Goal: Task Accomplishment & Management: Complete application form

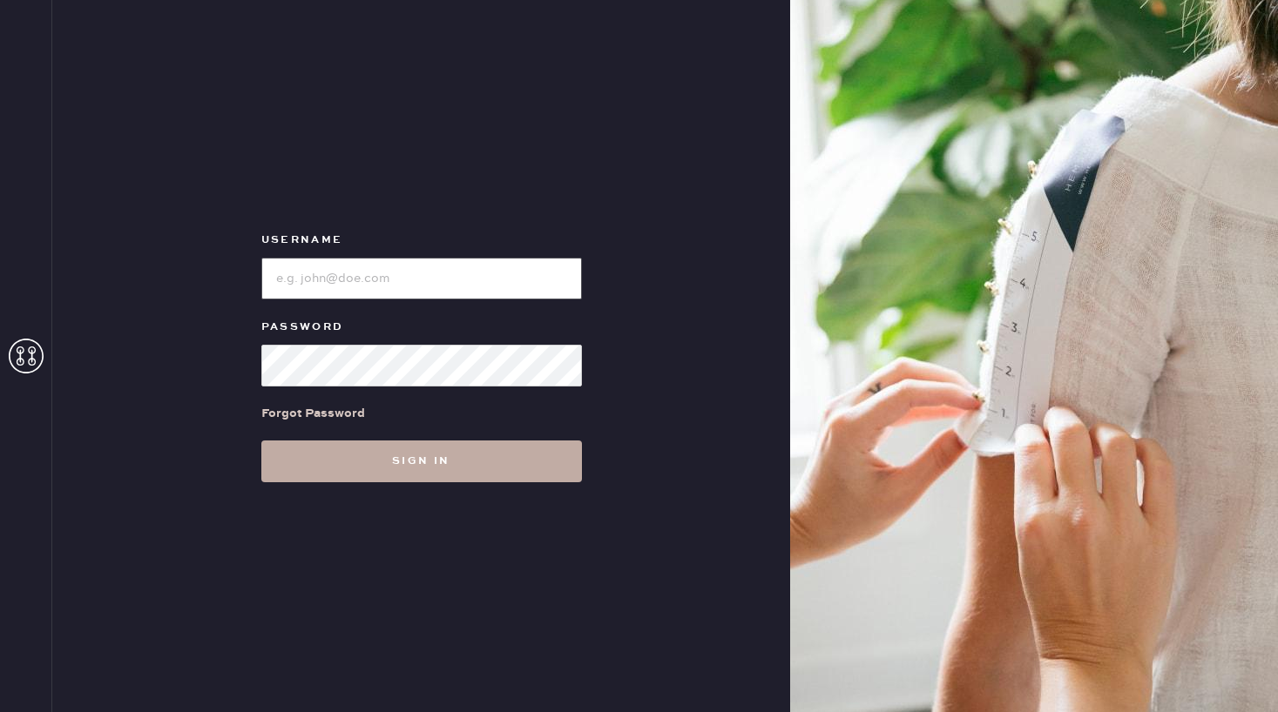
type input "reformationbeverlyhills"
click at [408, 467] on button "Sign in" at bounding box center [421, 462] width 320 height 42
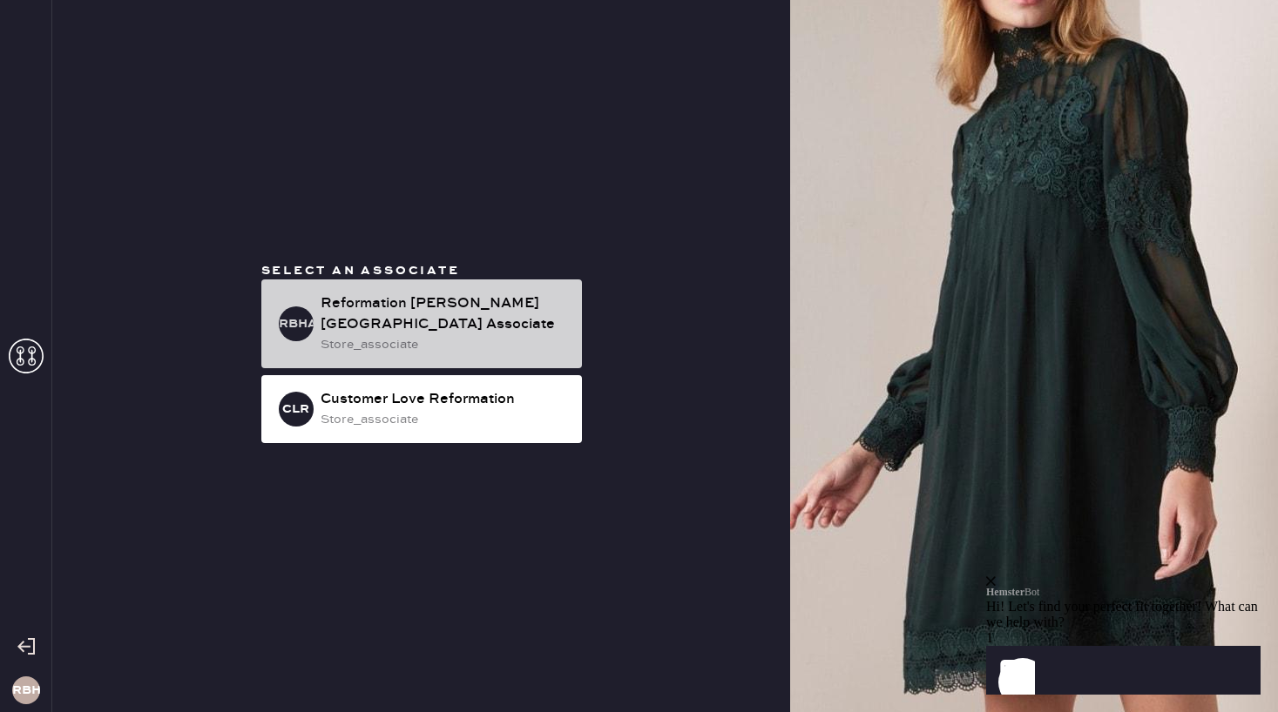
click at [438, 335] on div "store_associate" at bounding box center [443, 344] width 247 height 19
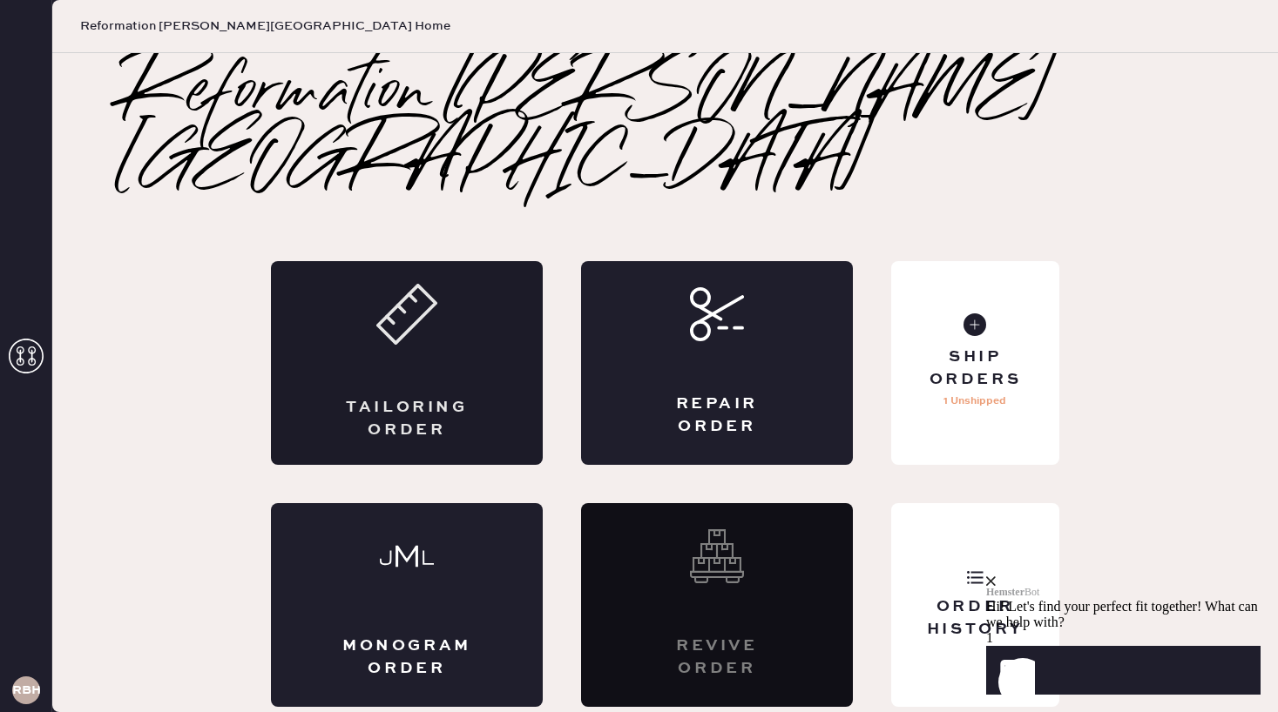
click at [474, 318] on div "Tailoring Order" at bounding box center [407, 363] width 272 height 204
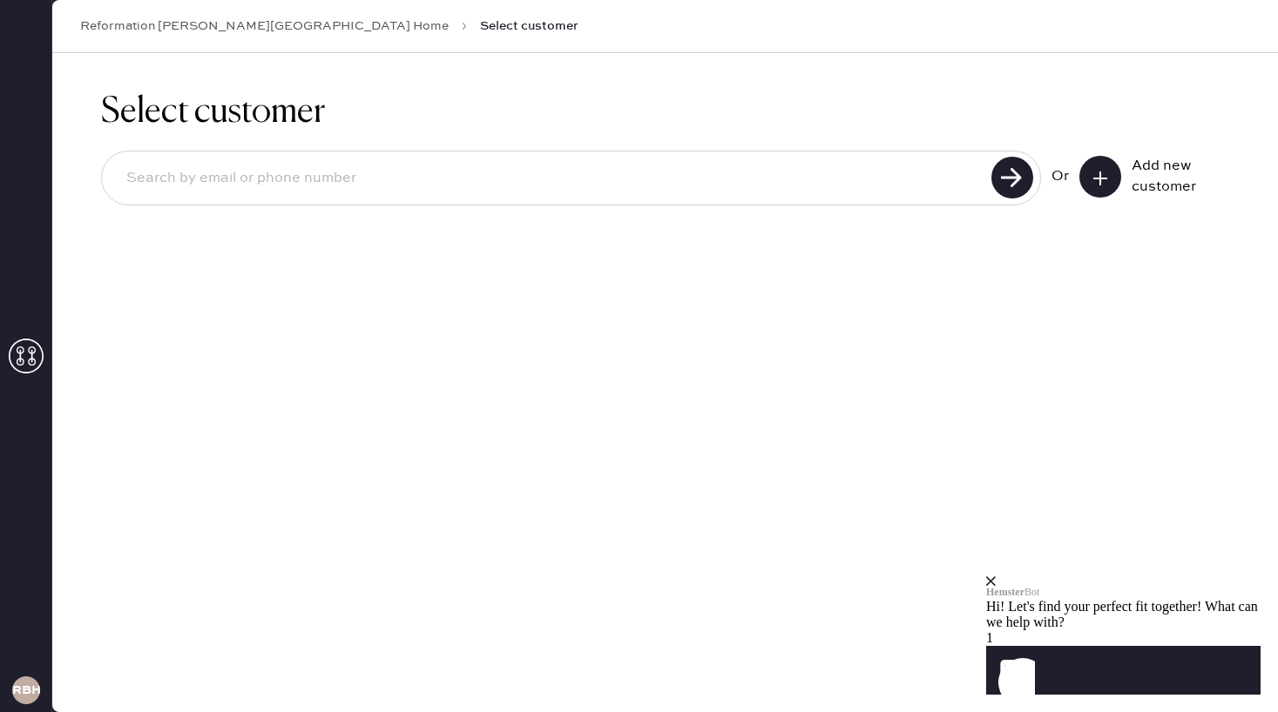
click at [336, 165] on input at bounding box center [548, 178] width 873 height 40
type input "[EMAIL_ADDRESS][DOMAIN_NAME]"
click at [1009, 169] on use at bounding box center [1012, 178] width 42 height 42
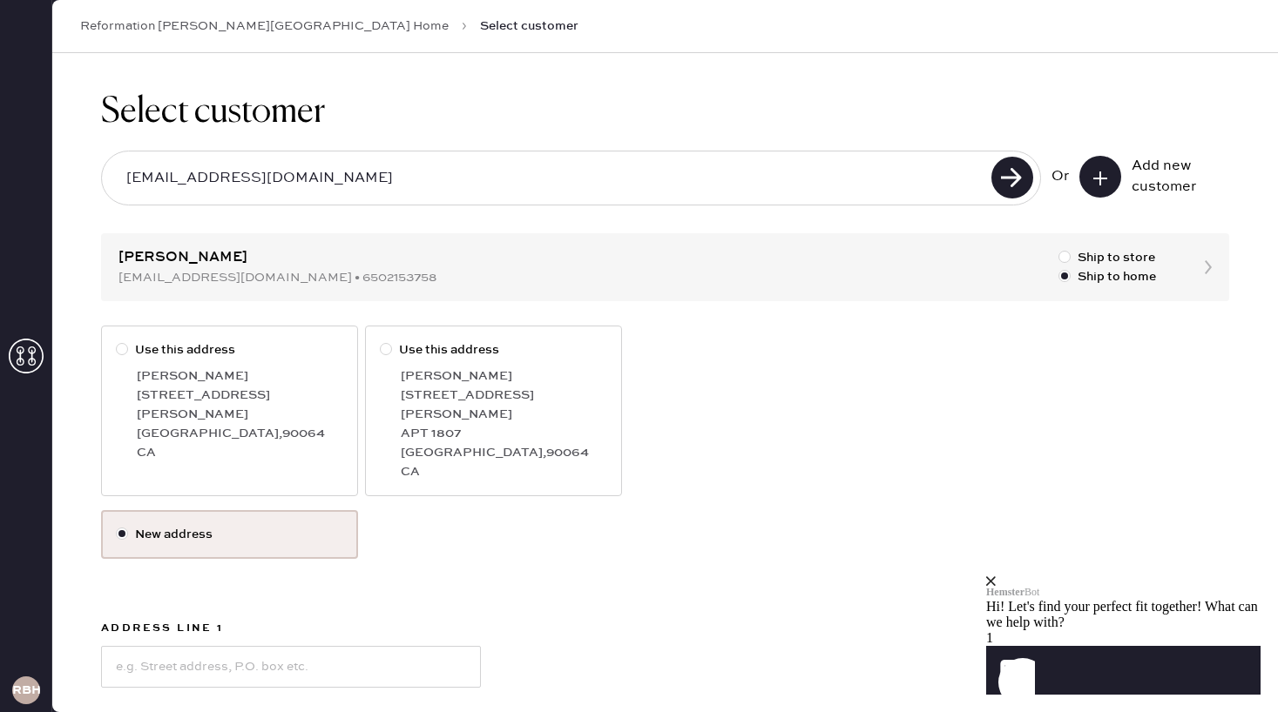
click at [122, 347] on div at bounding box center [122, 349] width 12 height 12
click at [117, 341] on input "Use this address" at bounding box center [116, 340] width 1 height 1
radio input "true"
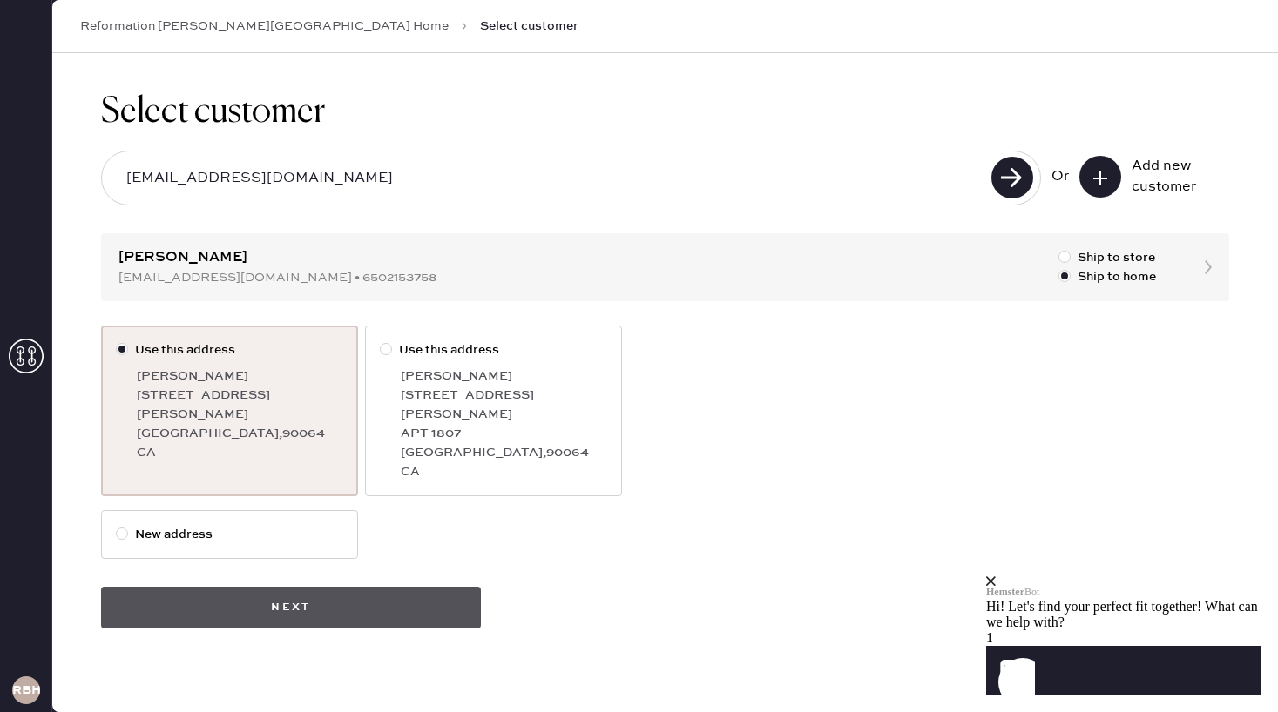
click at [248, 587] on button "Next" at bounding box center [291, 608] width 380 height 42
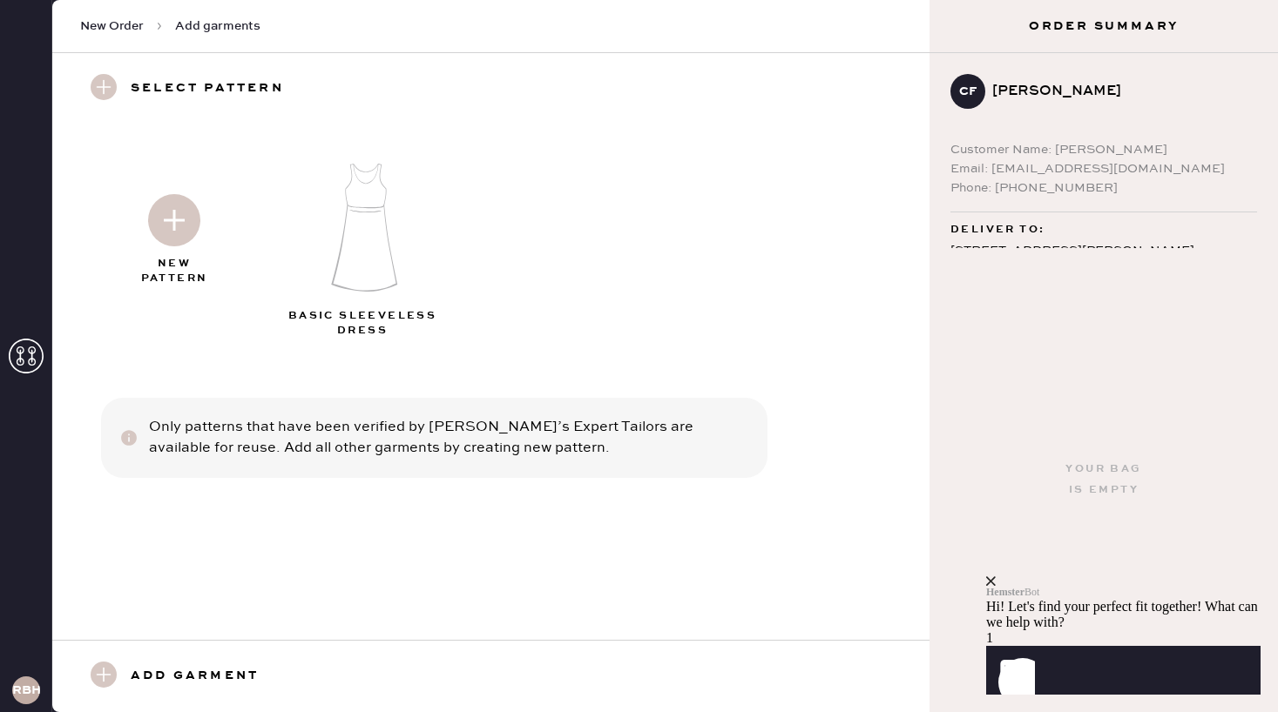
click at [172, 222] on img at bounding box center [174, 220] width 52 height 52
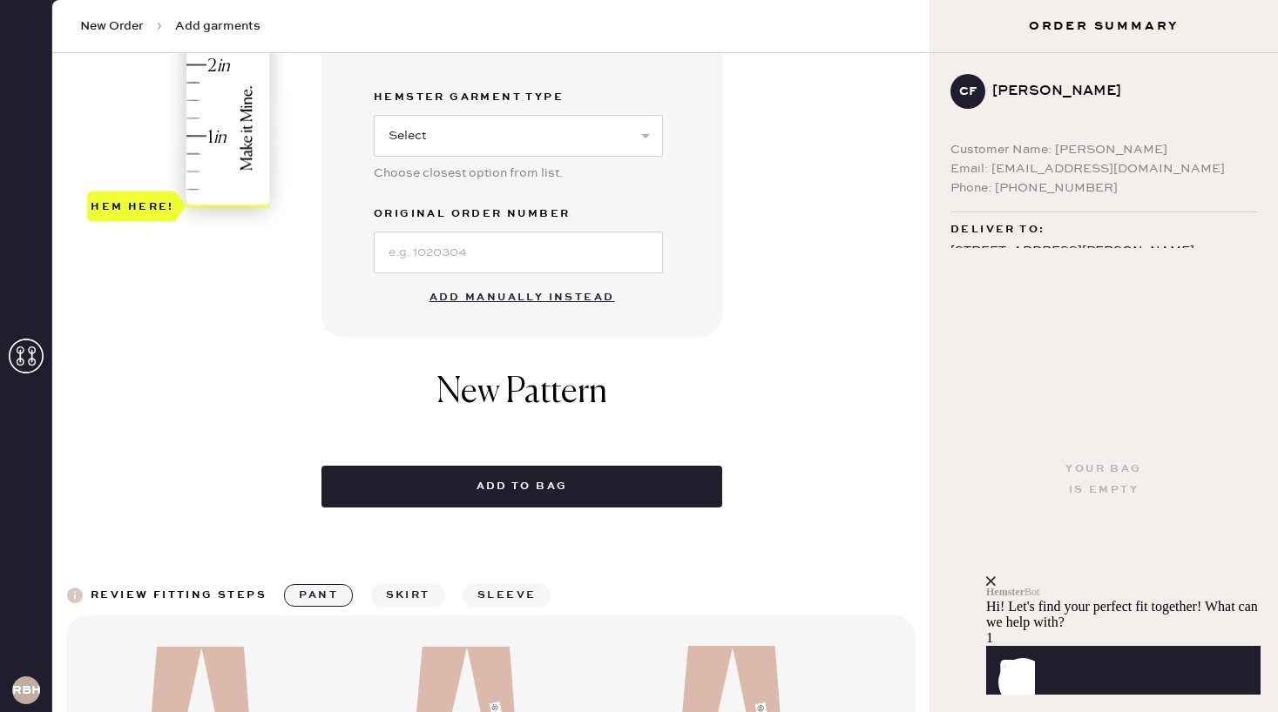
scroll to position [552, 0]
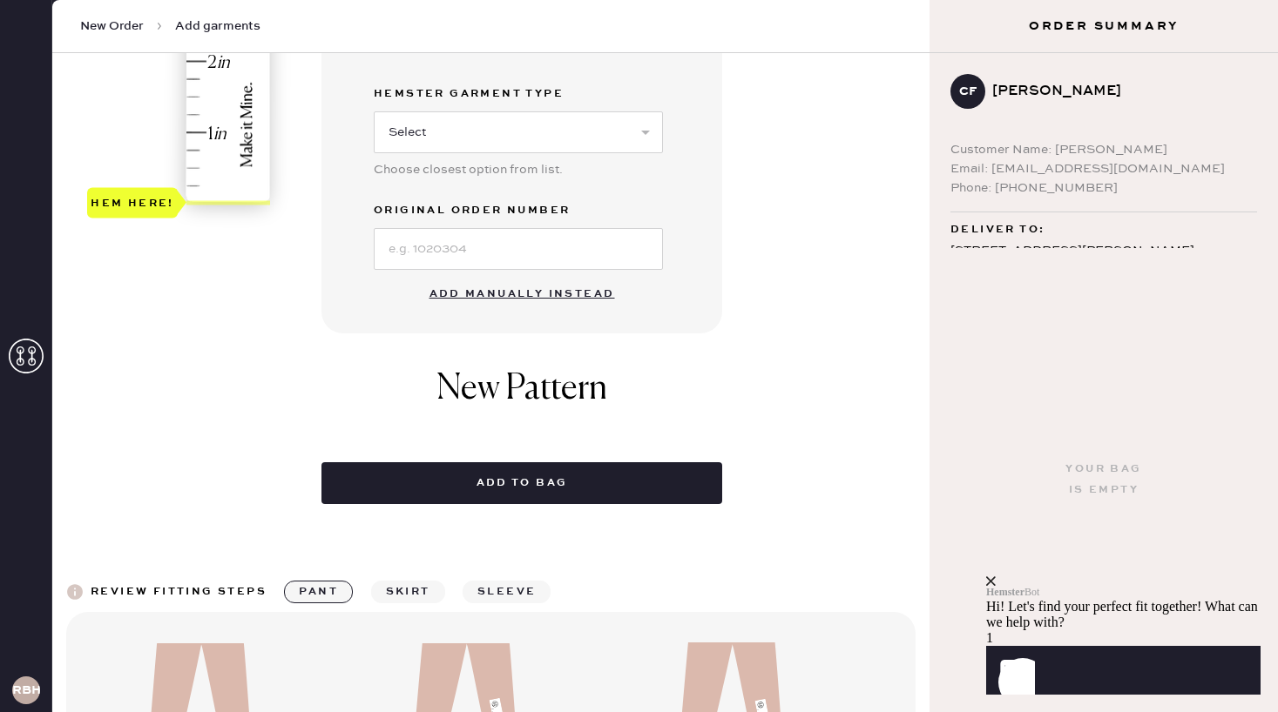
click at [476, 293] on button "Add manually instead" at bounding box center [522, 294] width 206 height 35
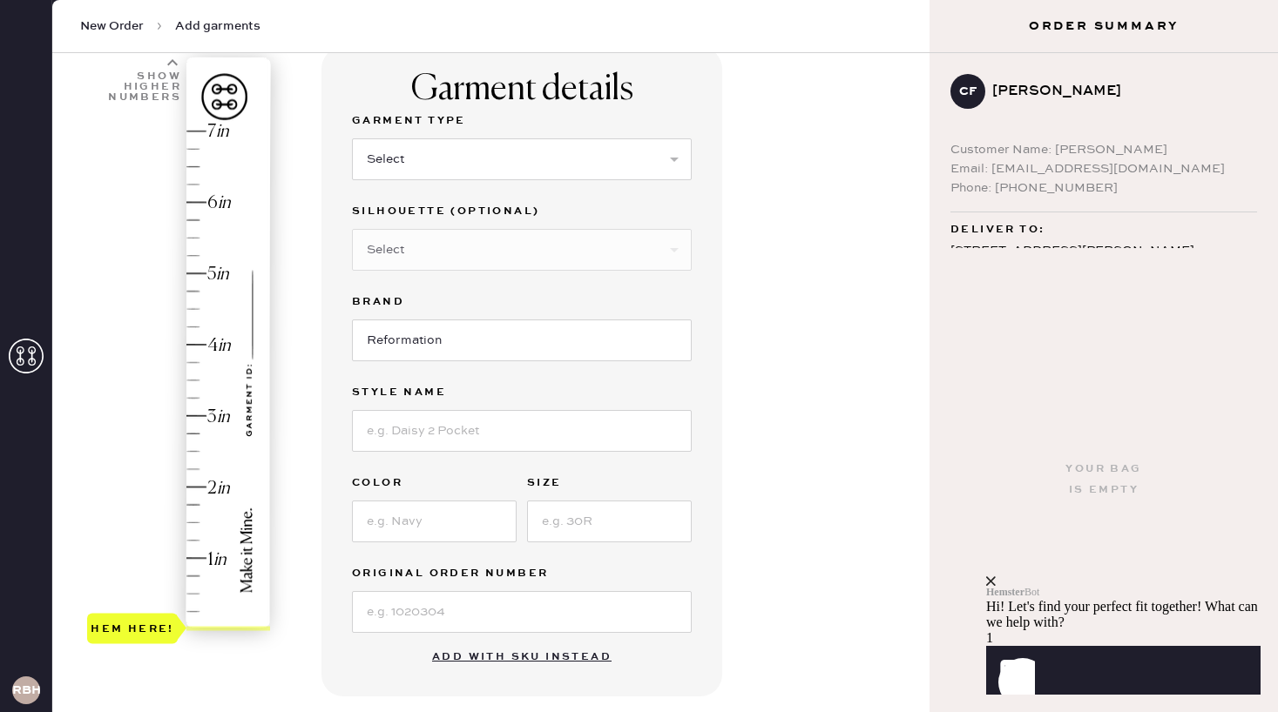
scroll to position [116, 0]
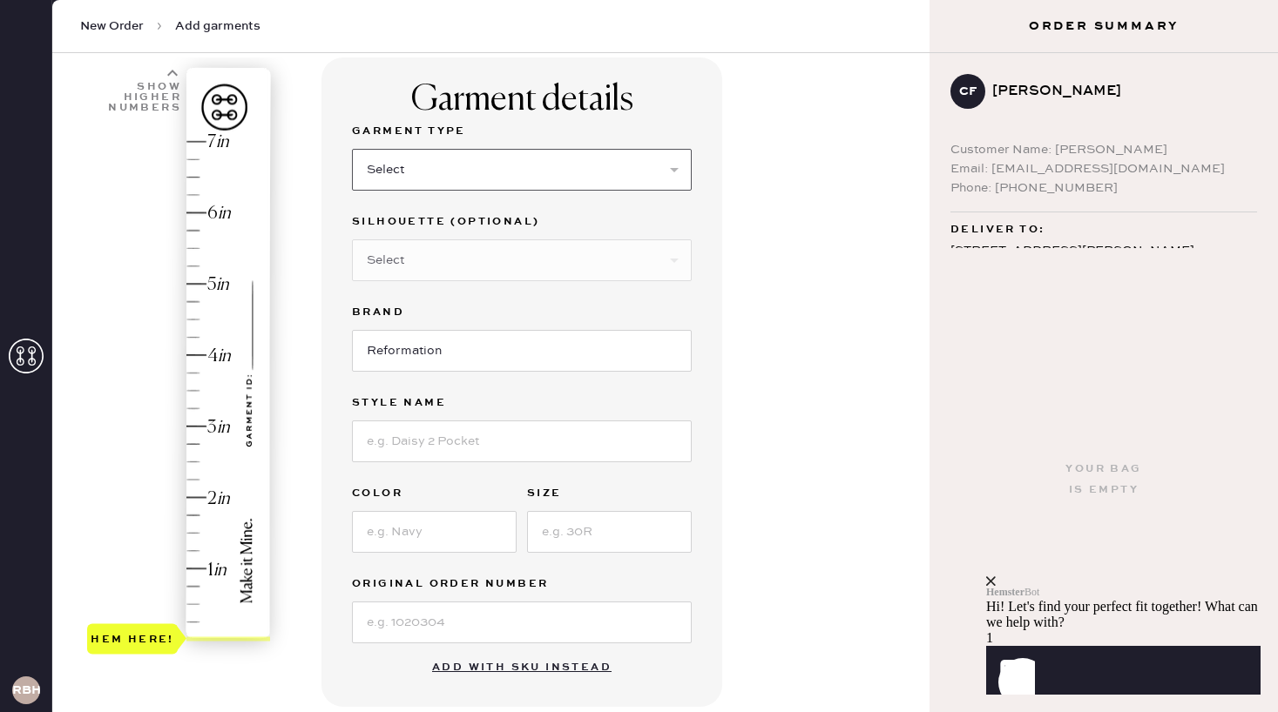
click at [399, 175] on select "Select Basic Skirt Jeans Leggings Pants Shorts Basic Sleeved Dress Basic Sleeve…" at bounding box center [522, 170] width 340 height 42
select select "6"
click at [352, 149] on select "Select Basic Skirt Jeans Leggings Pants Shorts Basic Sleeved Dress Basic Sleeve…" at bounding box center [522, 170] width 340 height 42
click at [394, 255] on select "Select Maxi Dress Midi Dress Mini Dress Other" at bounding box center [522, 260] width 340 height 42
select select "39"
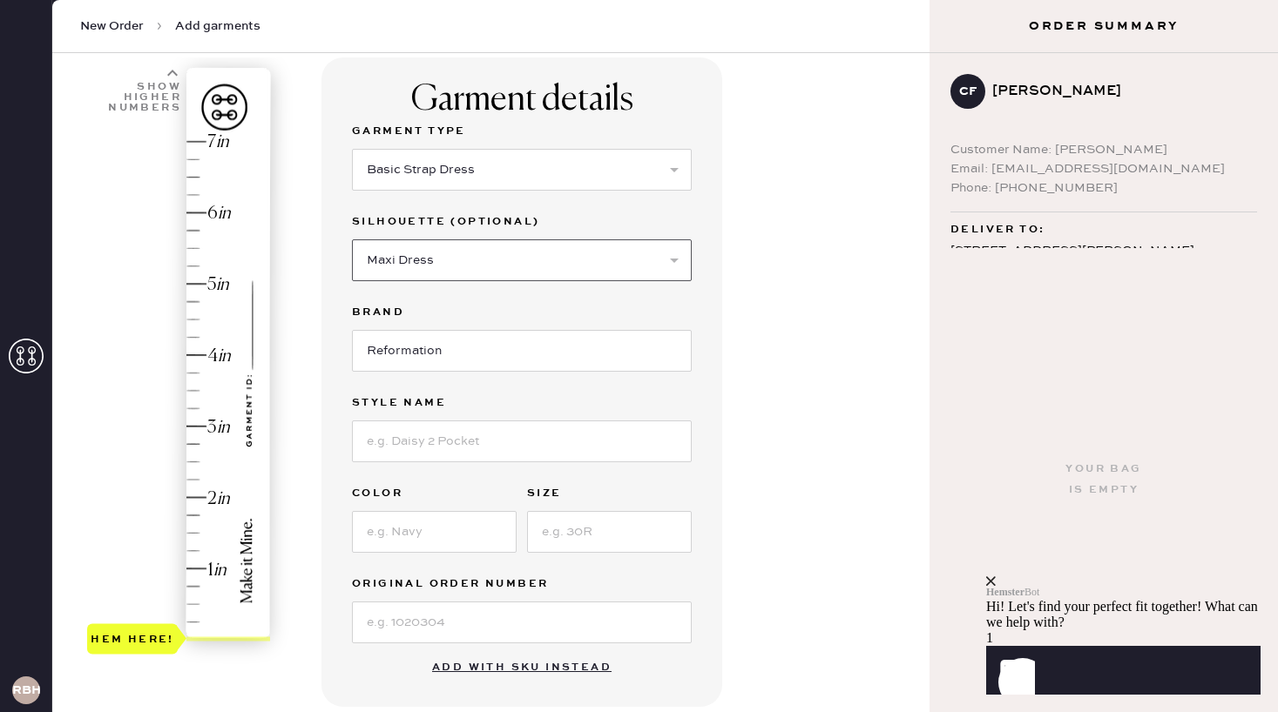
click at [352, 239] on select "Select Maxi Dress Midi Dress Mini Dress Other" at bounding box center [522, 260] width 340 height 42
click at [377, 439] on input at bounding box center [522, 442] width 340 height 42
click at [171, 71] on use at bounding box center [172, 73] width 10 height 6
click at [171, 71] on icon at bounding box center [172, 73] width 10 height 10
type input "8.75"
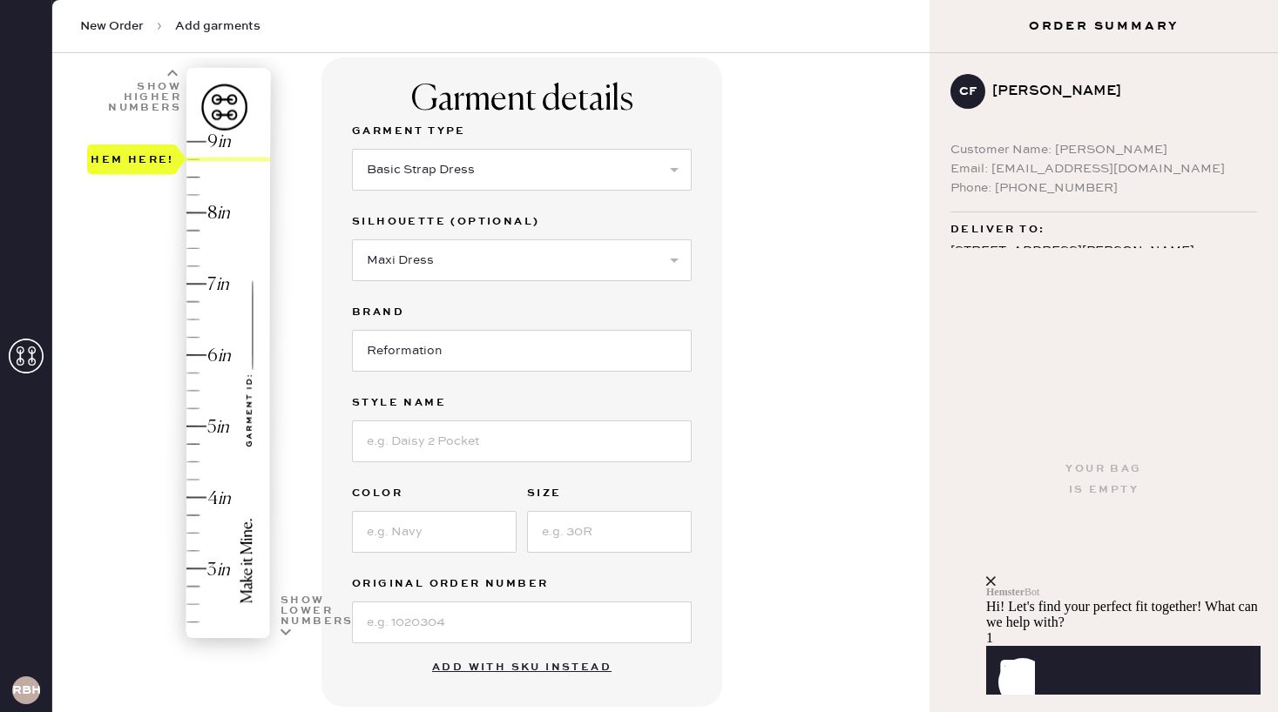
click at [195, 159] on div "Hem here!" at bounding box center [179, 391] width 185 height 514
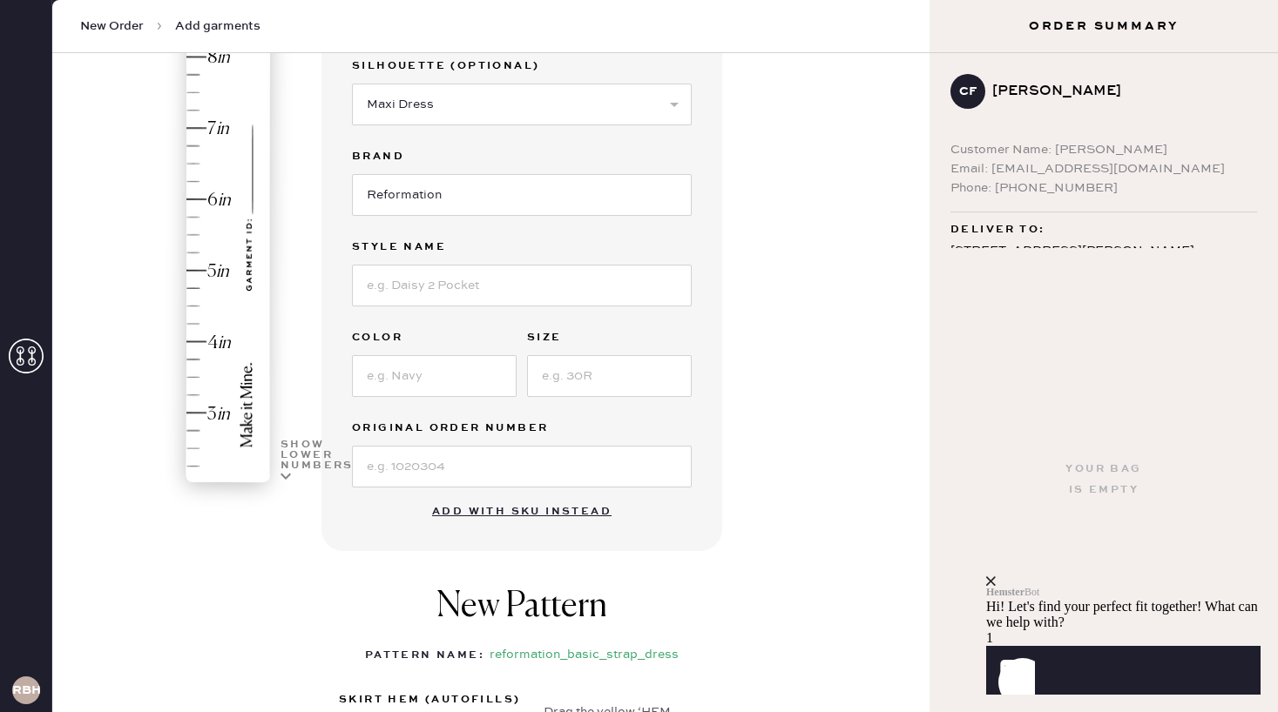
scroll to position [244, 0]
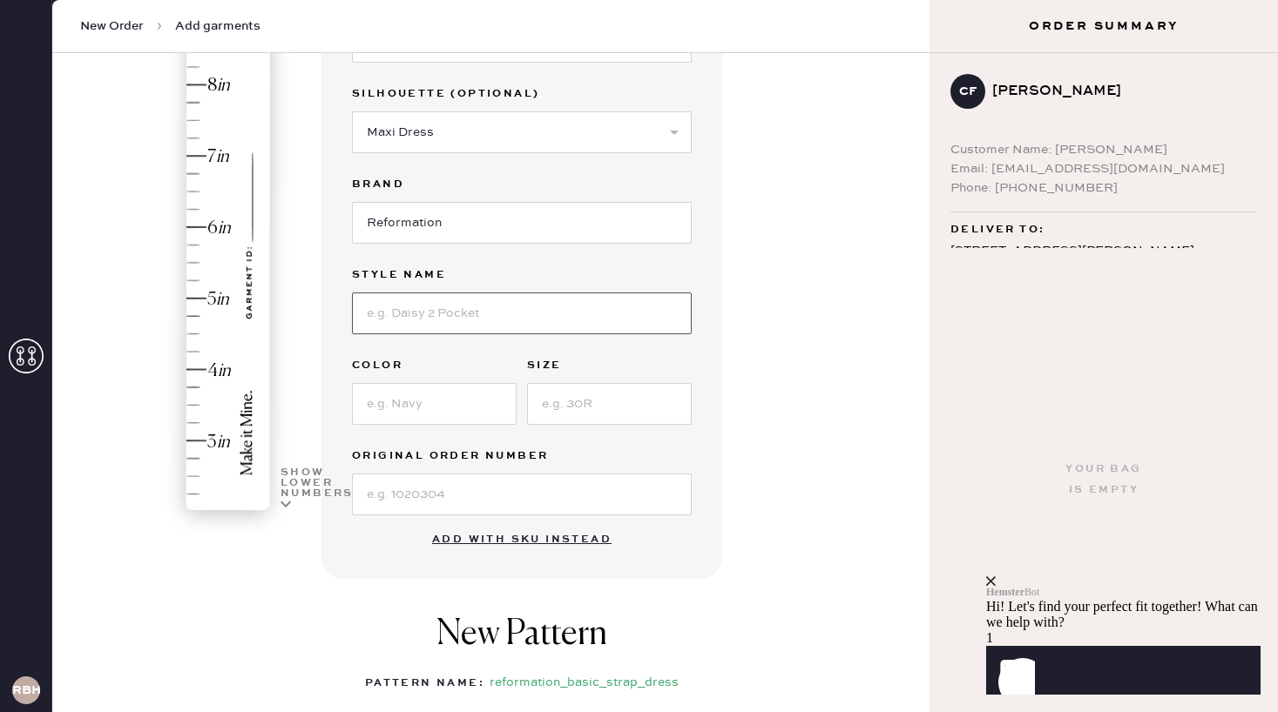
click at [385, 301] on input at bounding box center [522, 314] width 340 height 42
type input "[PERSON_NAME] Linen Dress"
click at [401, 405] on input at bounding box center [434, 404] width 165 height 42
type input "[PERSON_NAME]"
click at [623, 397] on input at bounding box center [609, 404] width 165 height 42
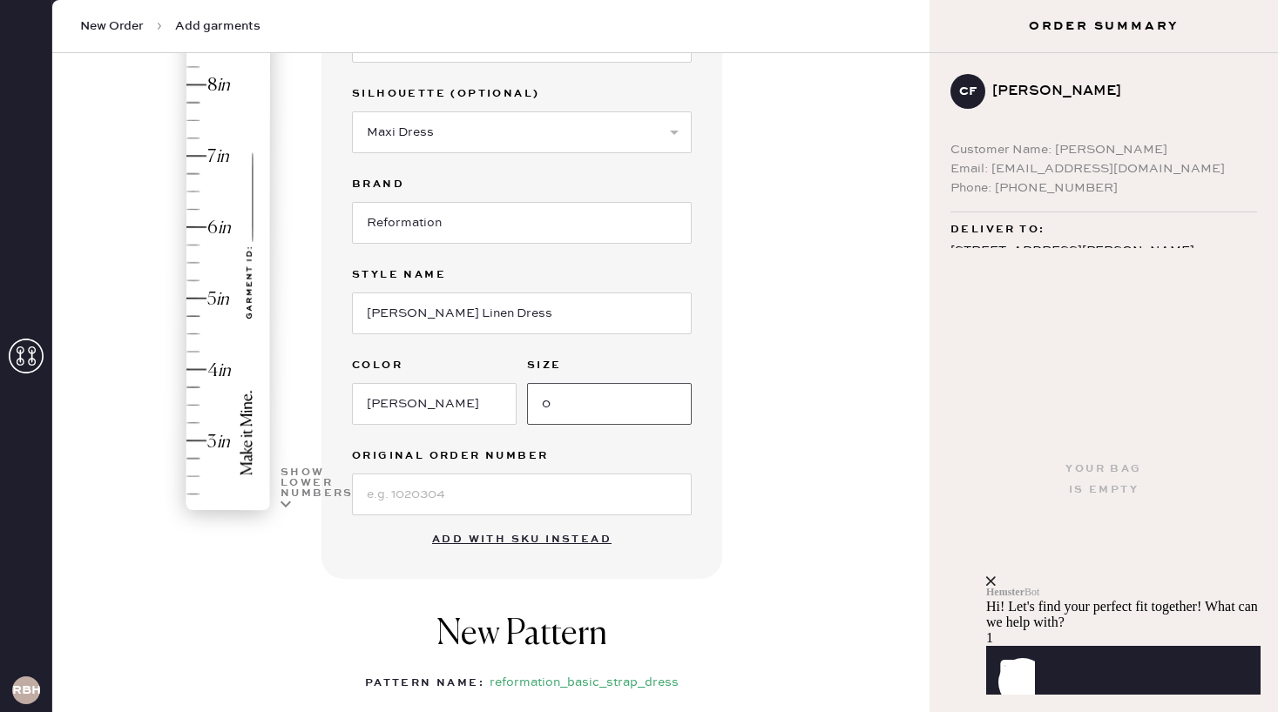
type input "0"
click at [732, 443] on div "Garment details Garment Type Select Basic Skirt Jeans Leggings Pants Shorts Bas…" at bounding box center [618, 448] width 594 height 1038
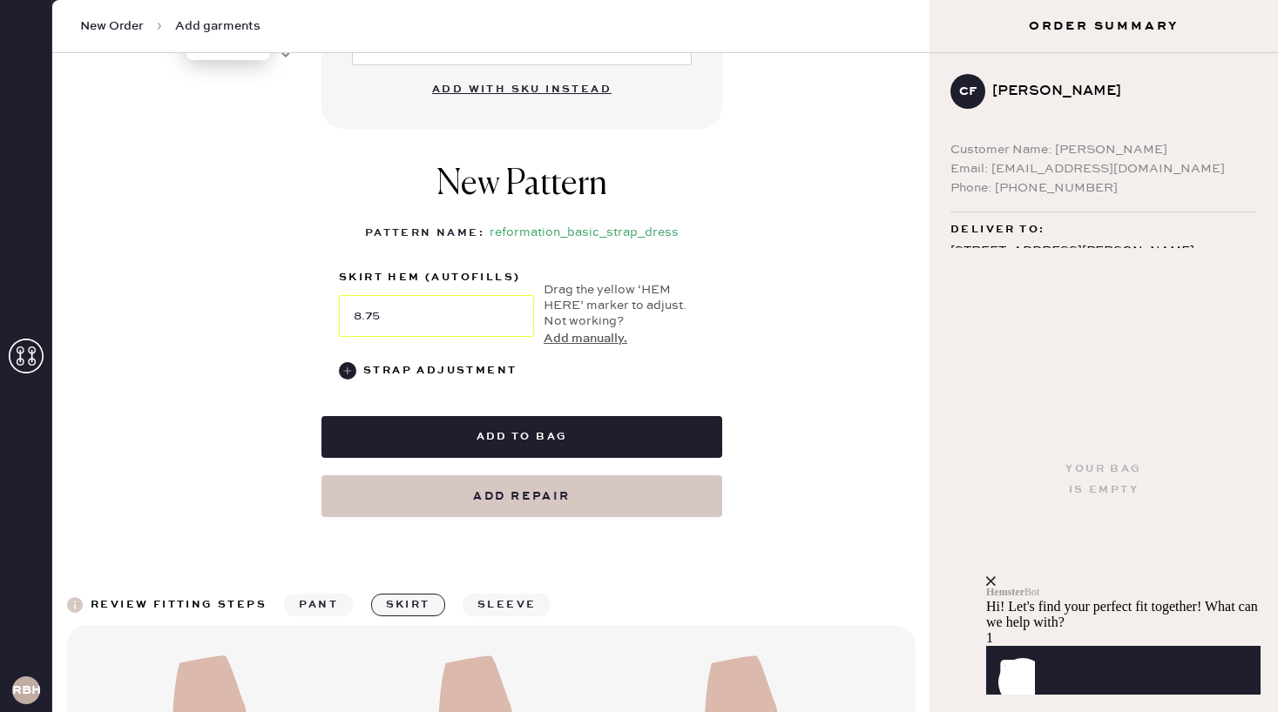
scroll to position [705, 0]
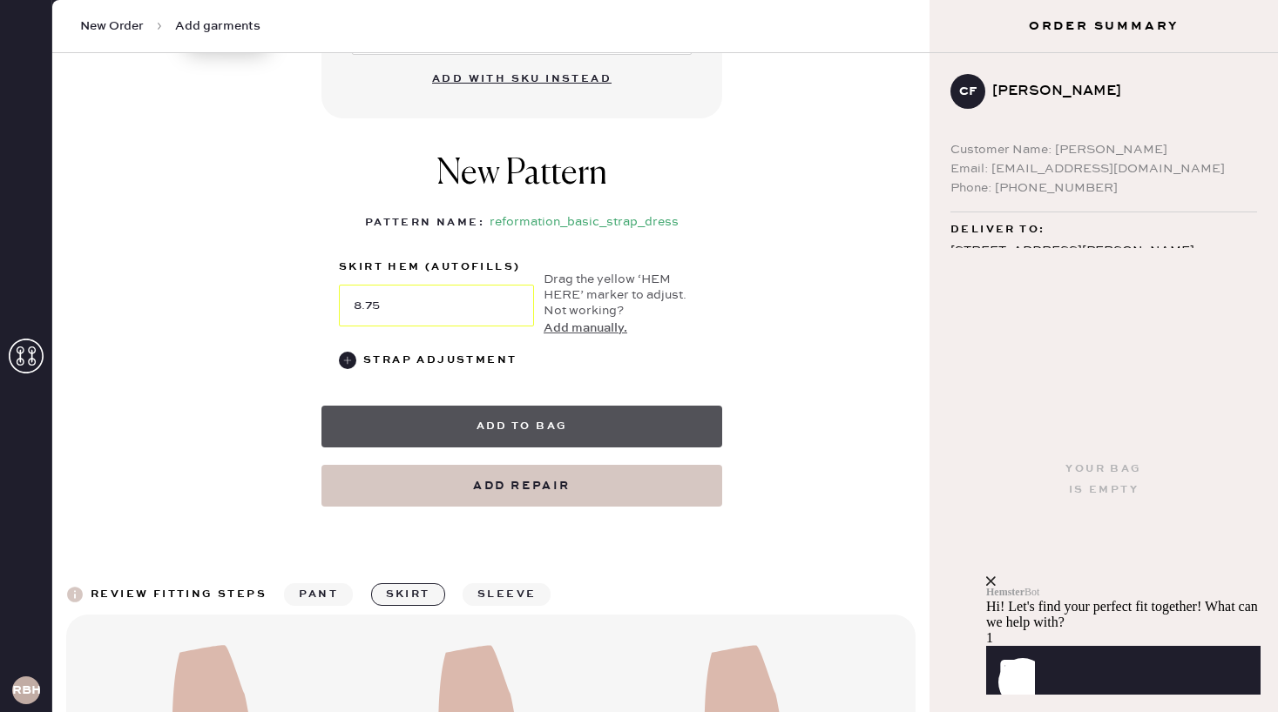
click at [469, 421] on button "Add to bag" at bounding box center [521, 427] width 401 height 42
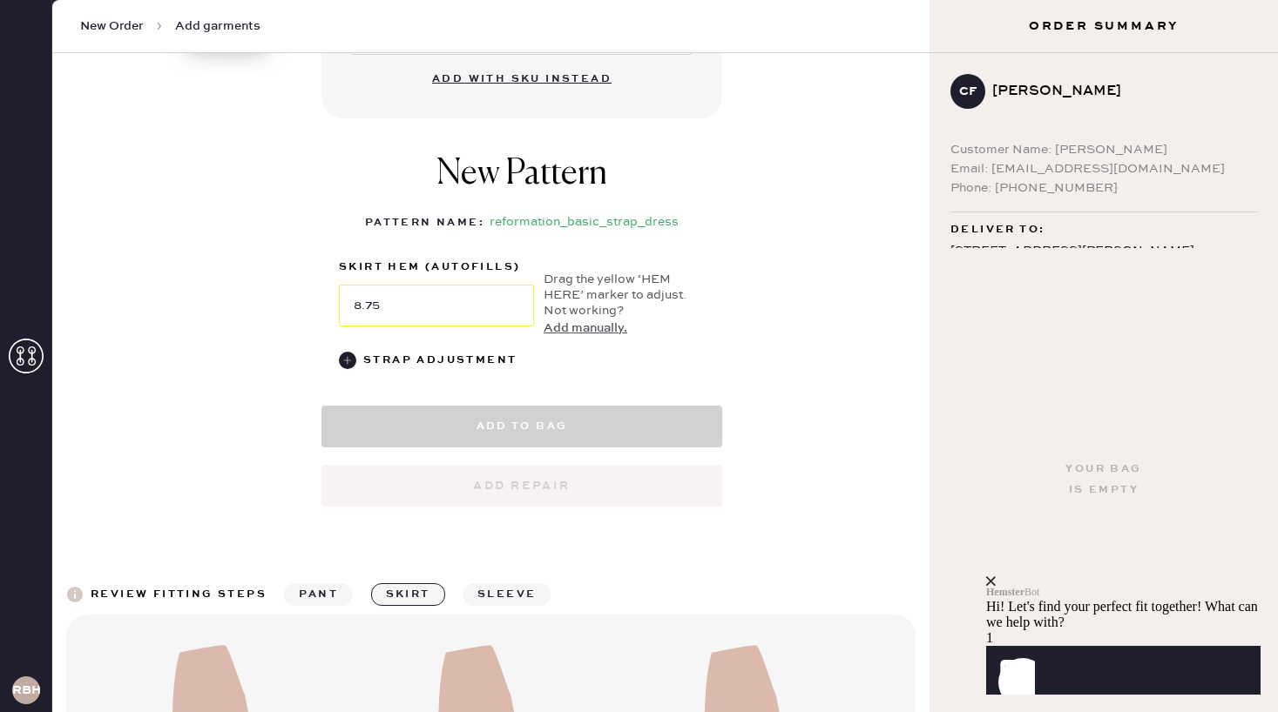
select select "6"
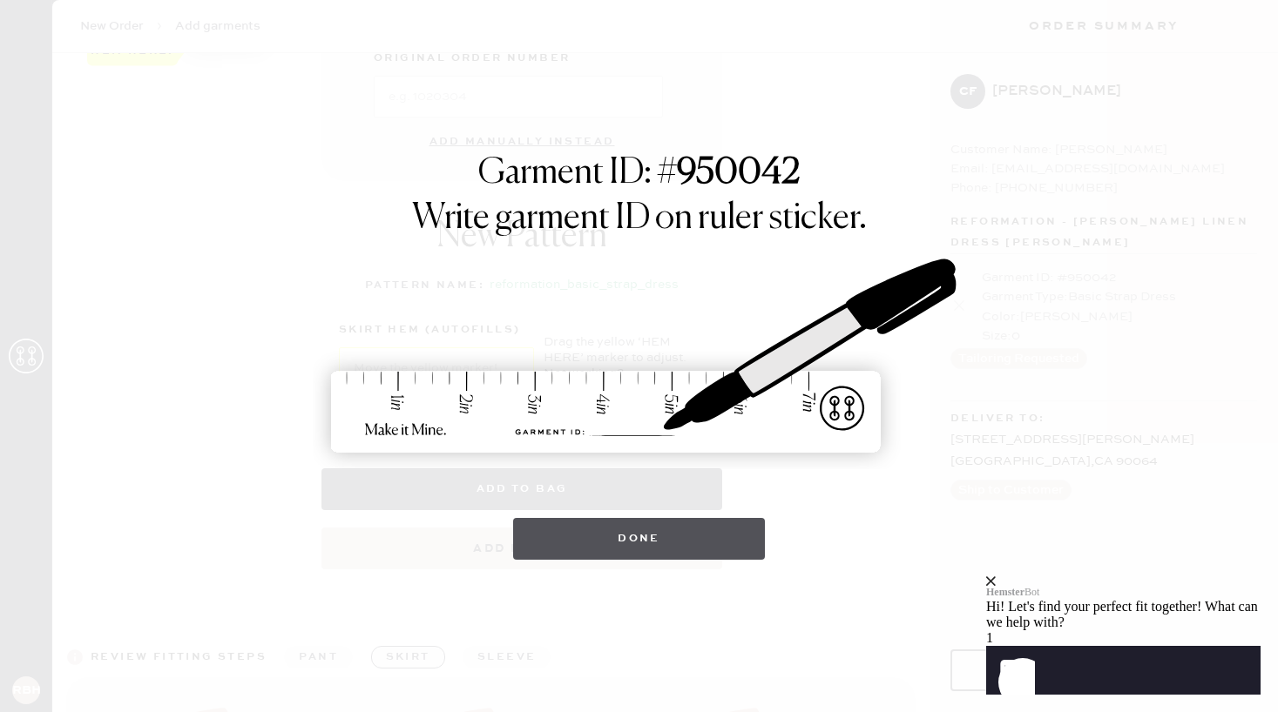
click at [595, 551] on button "Done" at bounding box center [639, 539] width 252 height 42
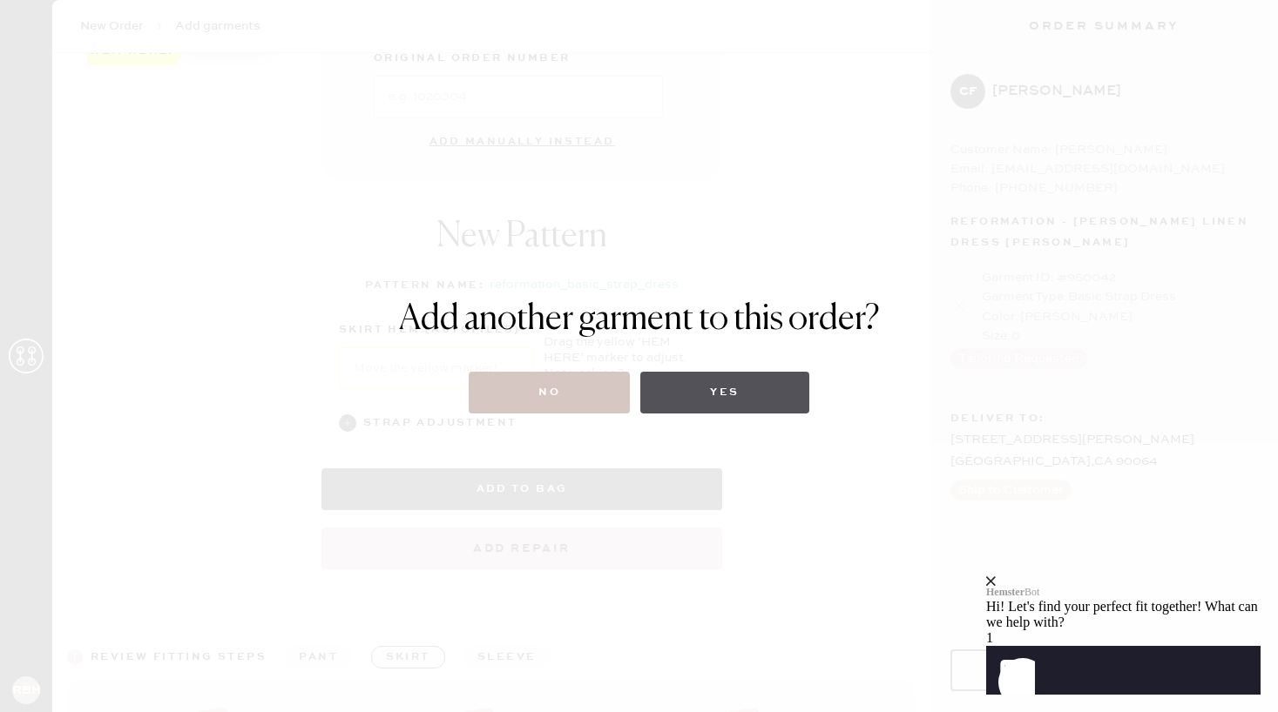
click at [699, 388] on button "Yes" at bounding box center [724, 393] width 168 height 42
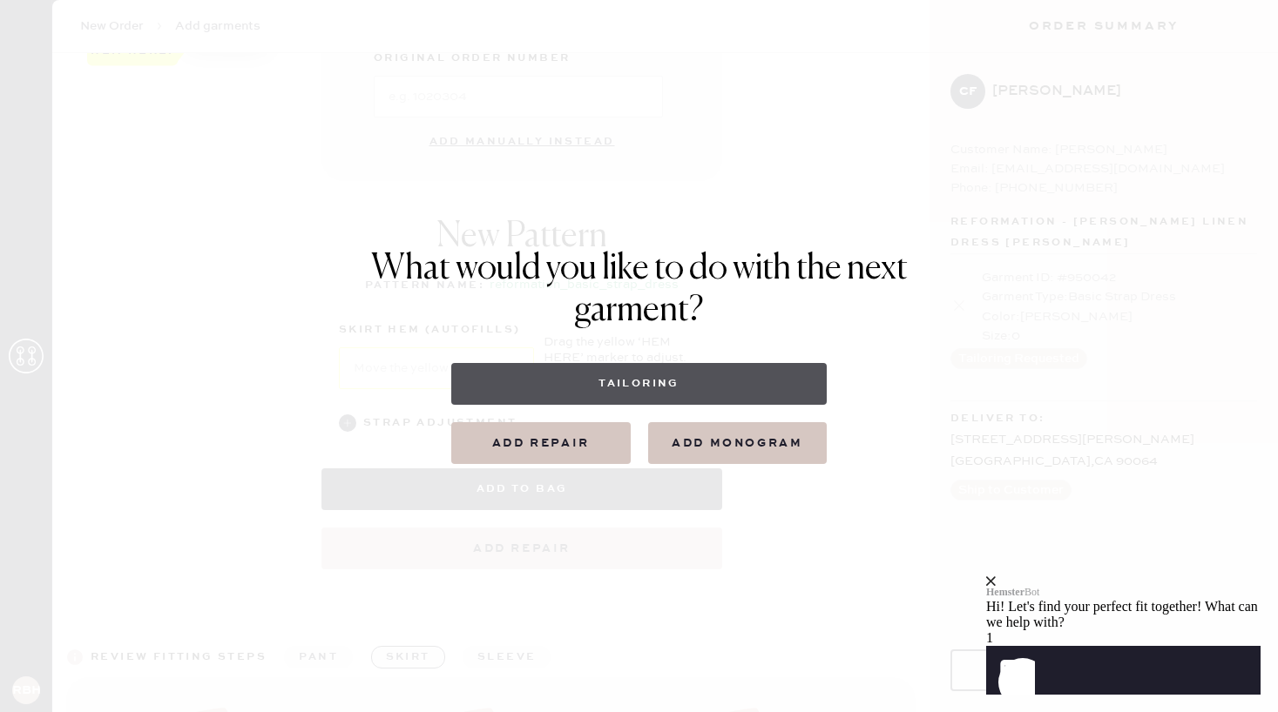
click at [552, 402] on button "Tailoring" at bounding box center [638, 384] width 375 height 42
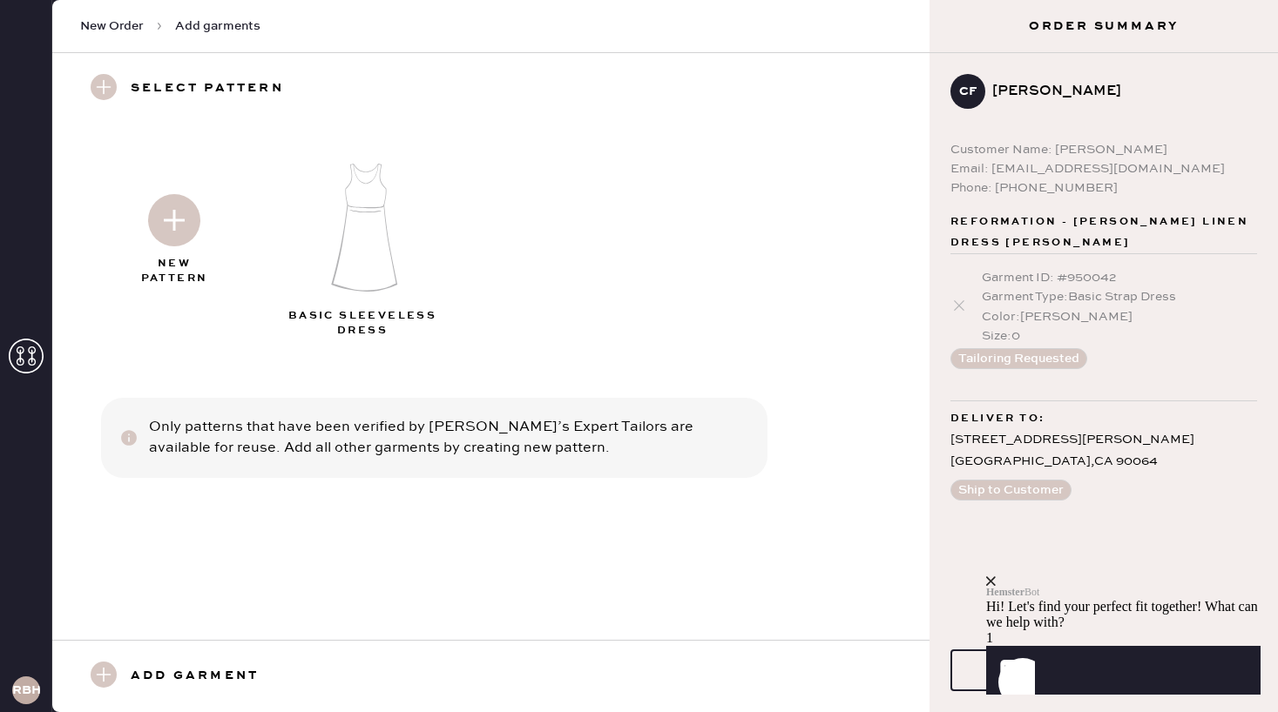
click at [185, 243] on img at bounding box center [174, 220] width 52 height 52
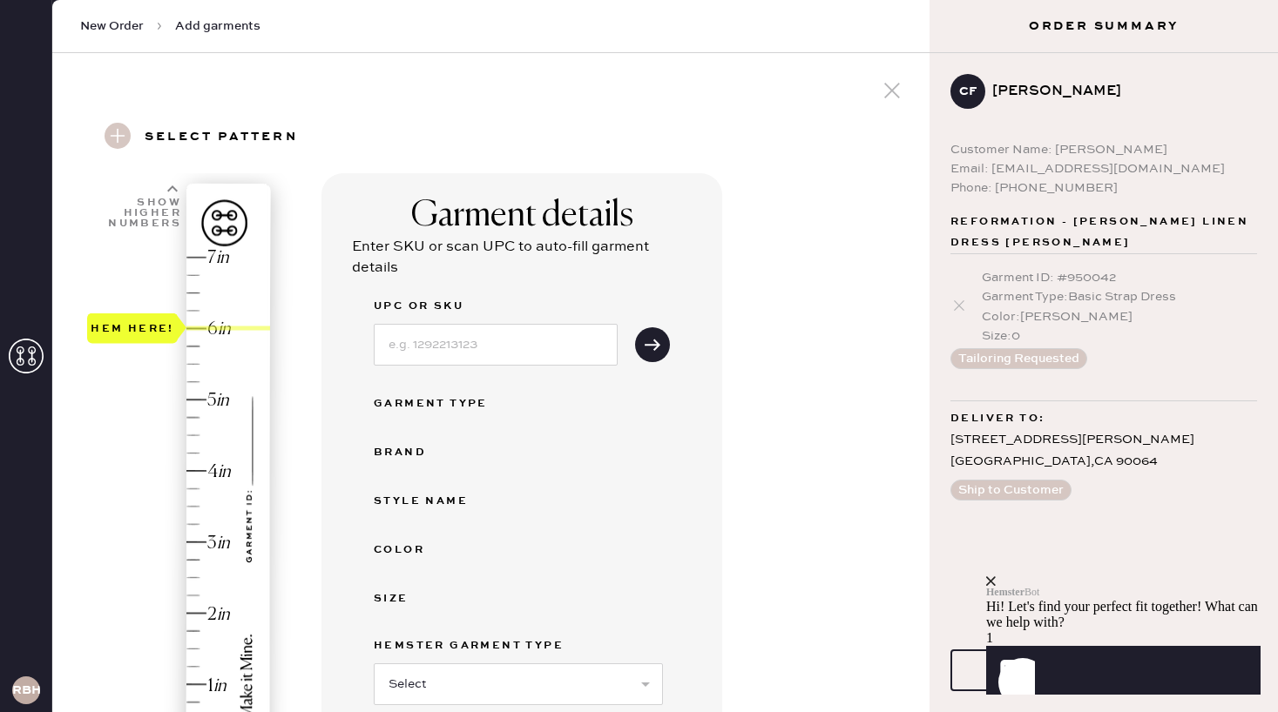
click at [195, 327] on div "Hem here!" at bounding box center [179, 507] width 185 height 514
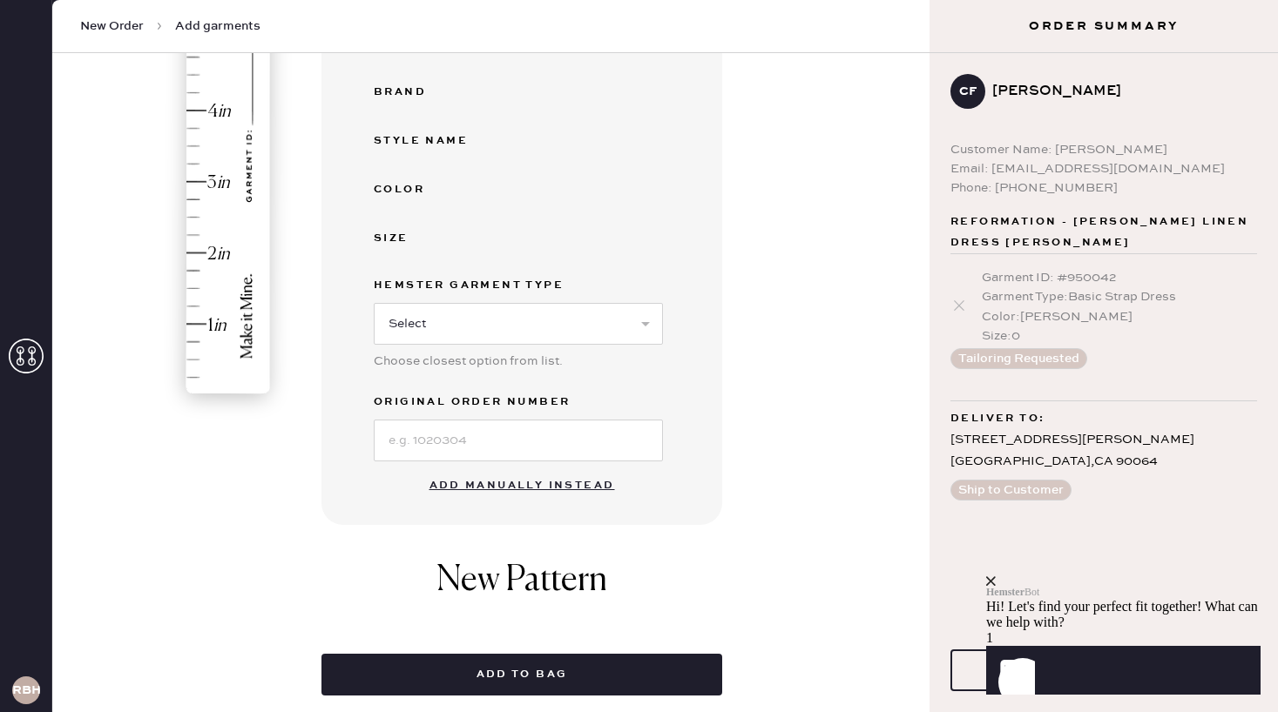
scroll to position [399, 0]
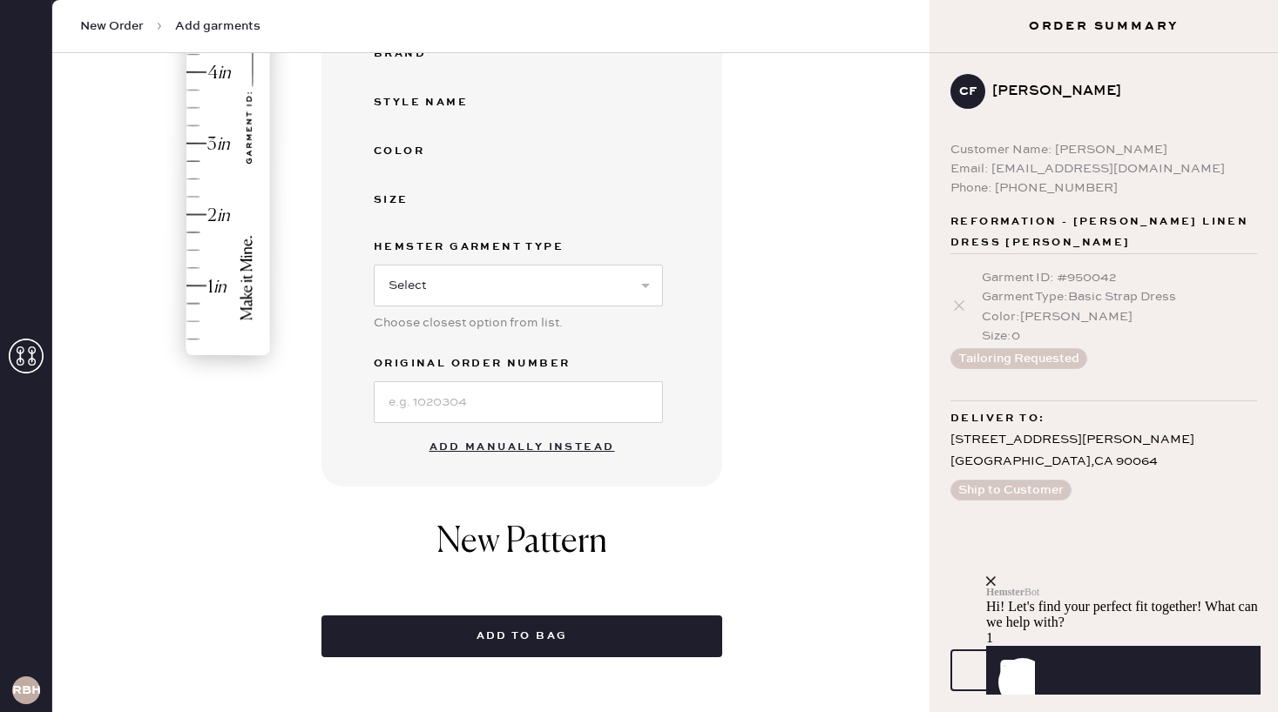
click at [463, 442] on button "Add manually instead" at bounding box center [522, 447] width 206 height 35
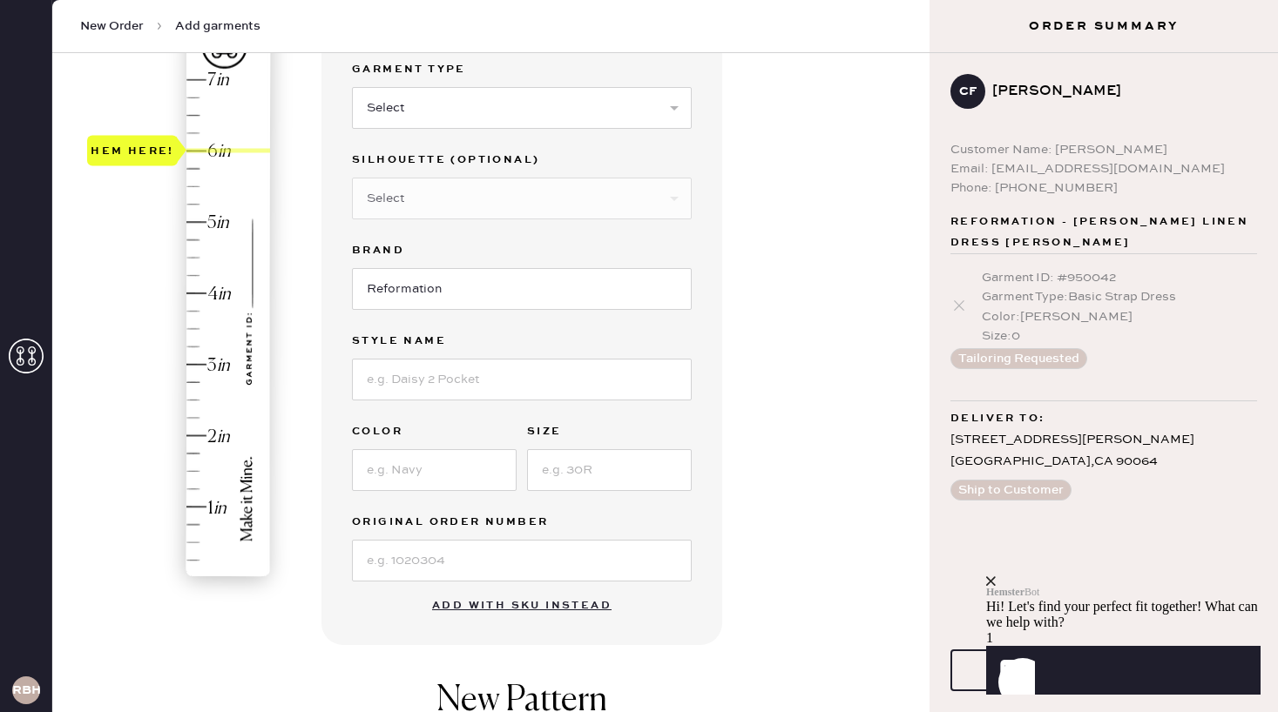
scroll to position [149, 0]
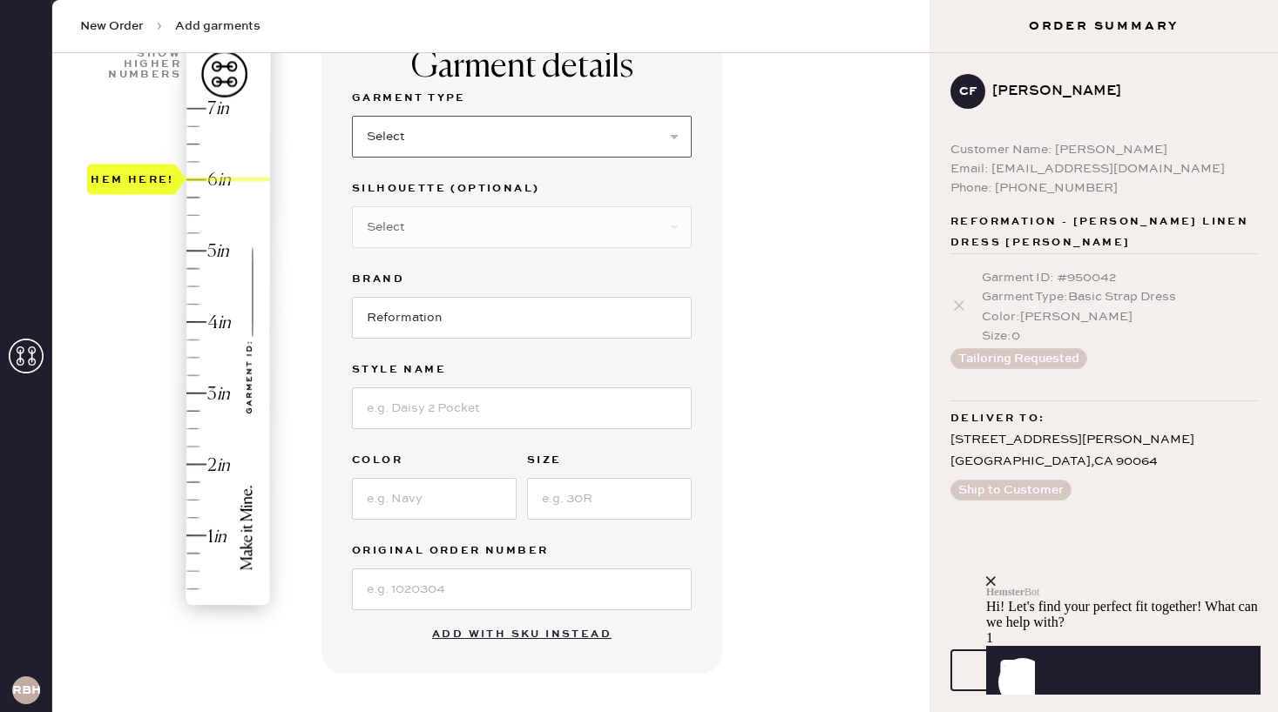
click at [390, 144] on select "Select Basic Skirt Jeans Leggings Pants Shorts Basic Sleeved Dress Basic Sleeve…" at bounding box center [522, 137] width 340 height 42
click at [352, 116] on select "Select Basic Skirt Jeans Leggings Pants Shorts Basic Sleeved Dress Basic Sleeve…" at bounding box center [522, 137] width 340 height 42
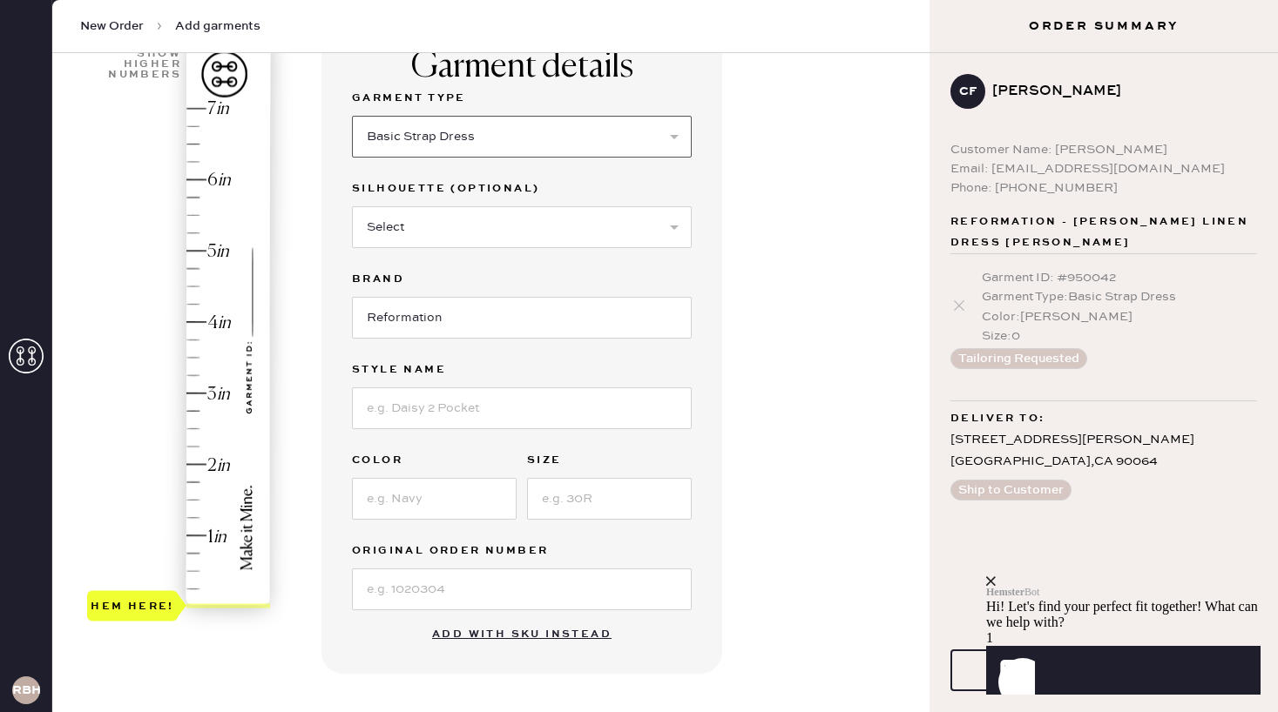
click at [428, 130] on select "Select Basic Skirt Jeans Leggings Pants Shorts Basic Sleeved Dress Basic Sleeve…" at bounding box center [522, 137] width 340 height 42
select select "7"
click at [352, 116] on select "Select Basic Skirt Jeans Leggings Pants Shorts Basic Sleeved Dress Basic Sleeve…" at bounding box center [522, 137] width 340 height 42
click at [388, 237] on select "Select Maxi Dress Midi Dress Mini Dress Other" at bounding box center [522, 227] width 340 height 42
select select "33"
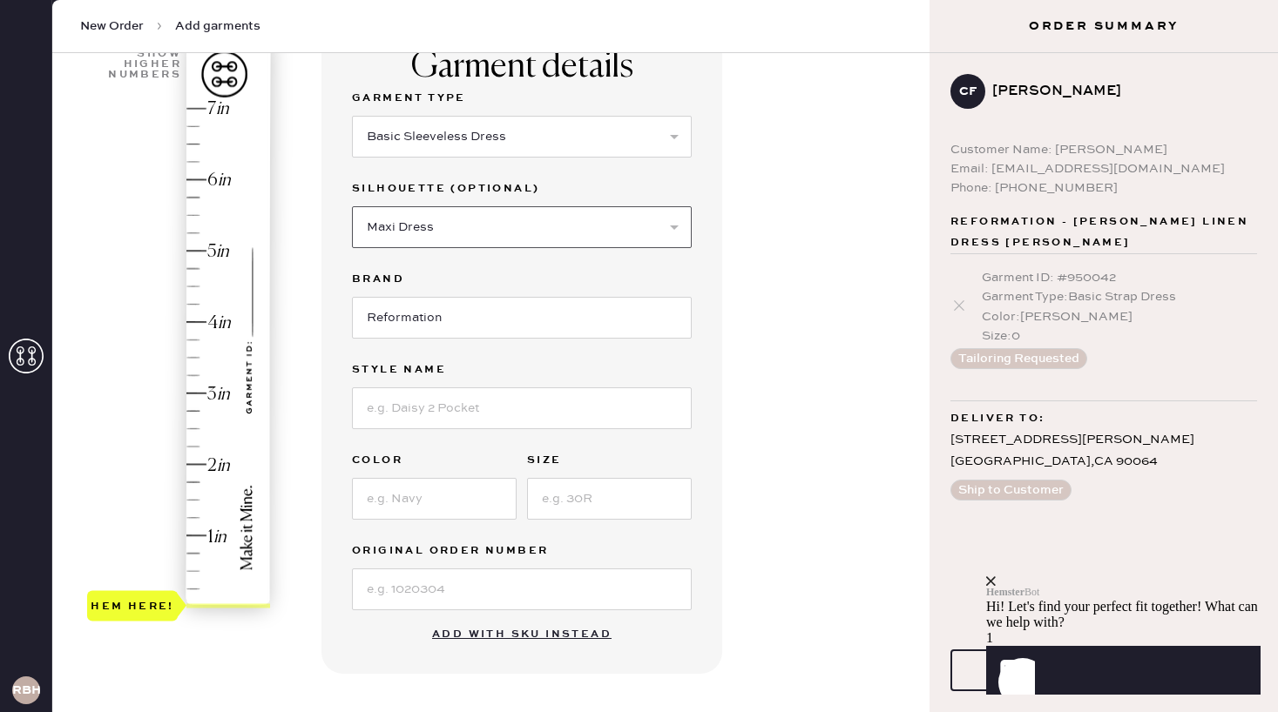
click at [352, 206] on select "Select Maxi Dress Midi Dress Mini Dress Other" at bounding box center [522, 227] width 340 height 42
click at [388, 415] on input at bounding box center [522, 409] width 340 height 42
type input "Arta Dress"
click at [393, 492] on input at bounding box center [434, 499] width 165 height 42
type input "Seychelle"
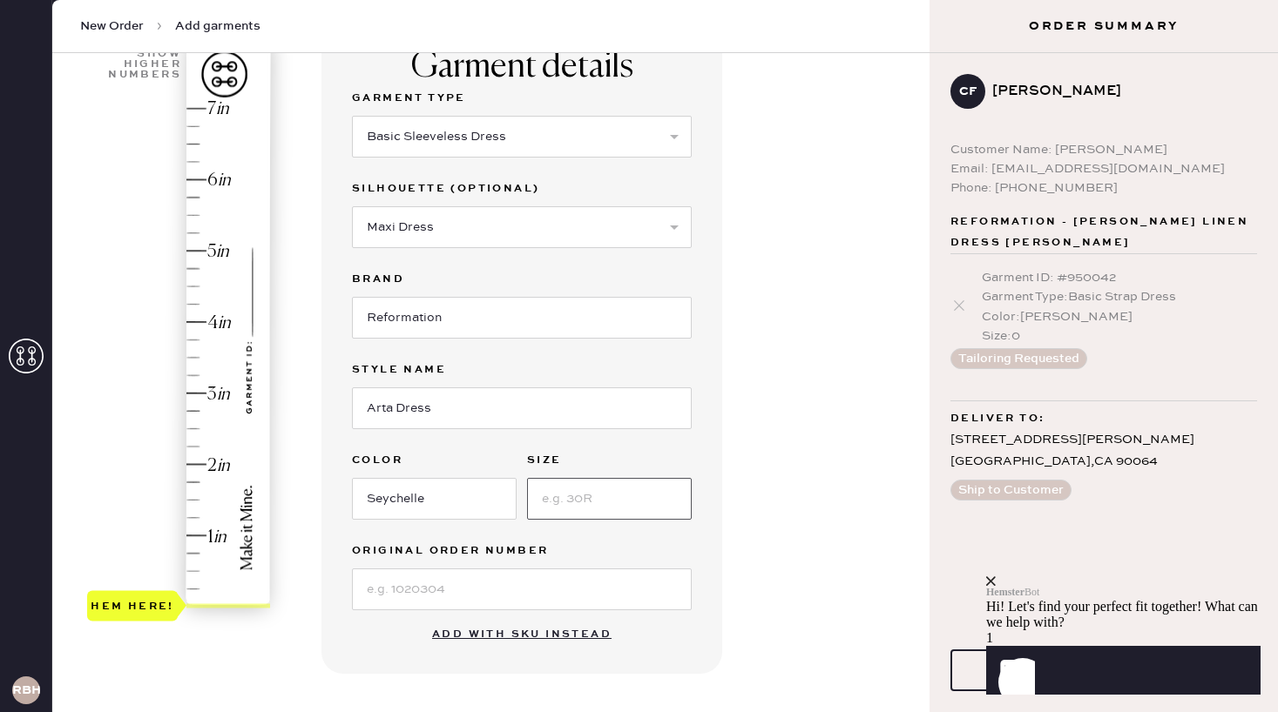
click at [573, 500] on input at bounding box center [609, 499] width 165 height 42
type input "0"
type input "6"
click at [194, 181] on div "Hem here!" at bounding box center [179, 358] width 185 height 514
click at [759, 357] on div "Garment details Garment Type Select Basic Skirt Jeans Leggings Pants Shorts Bas…" at bounding box center [618, 518] width 594 height 989
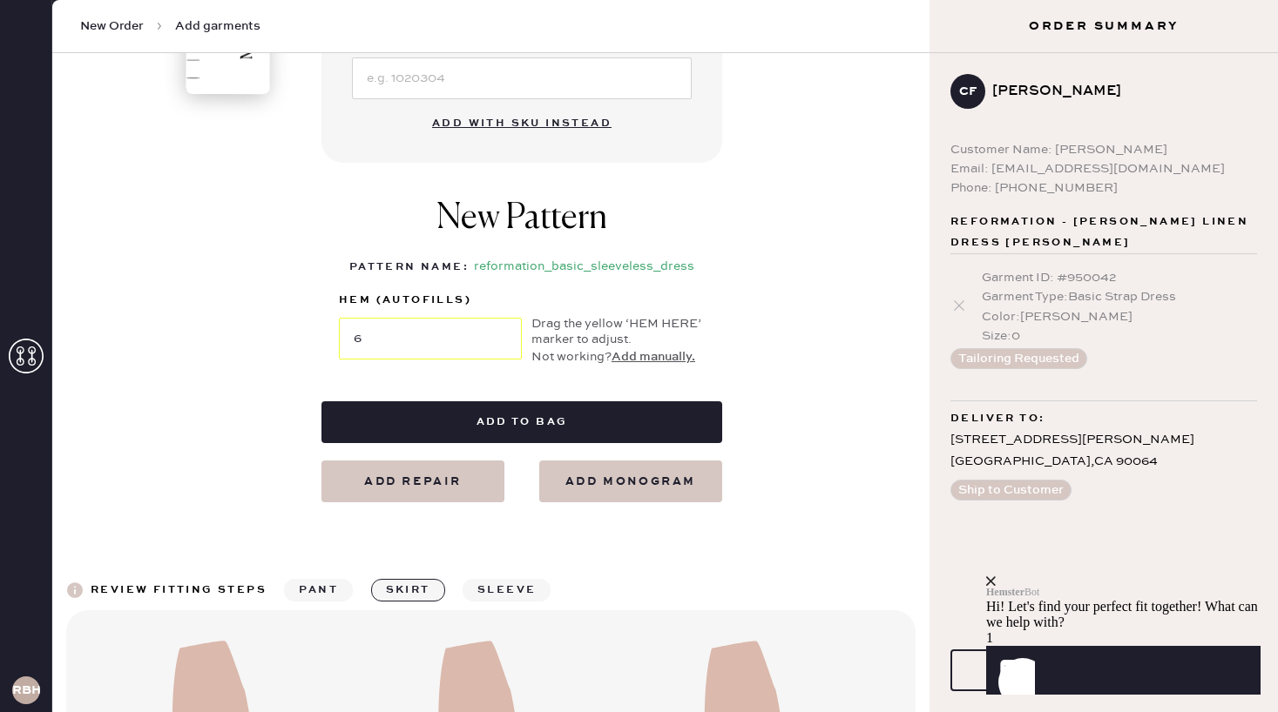
scroll to position [661, 0]
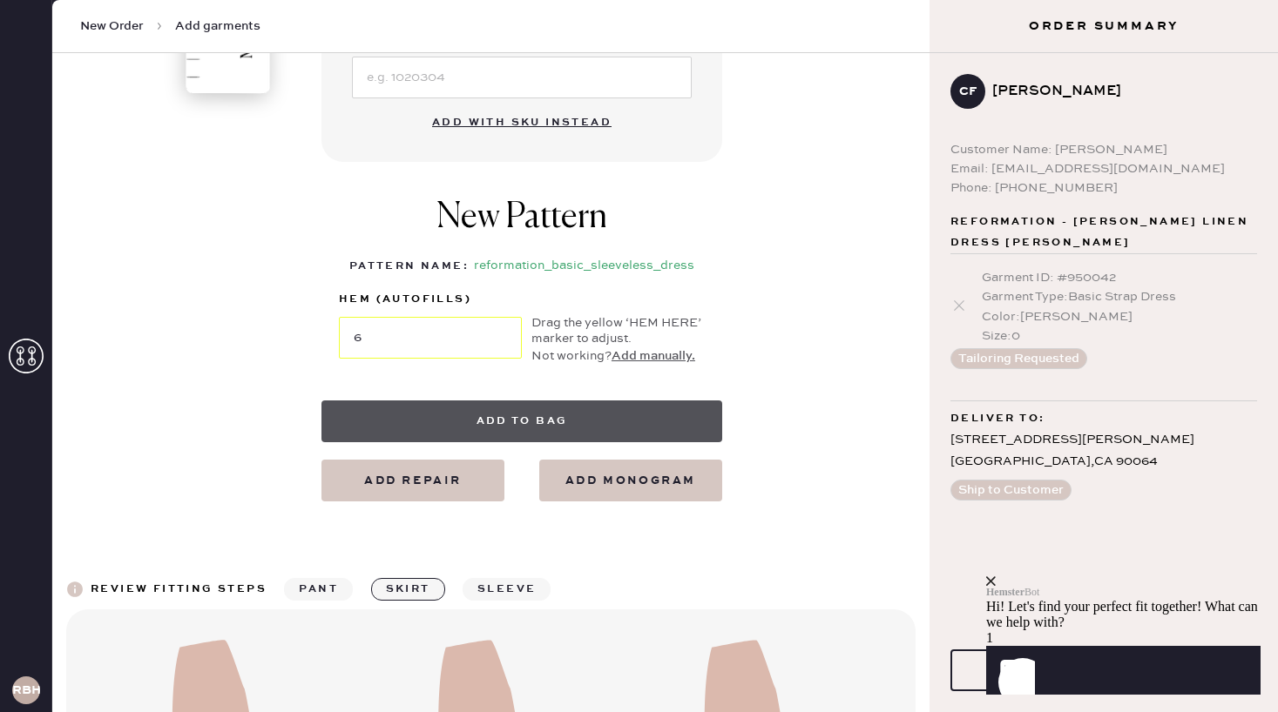
click at [489, 415] on button "Add to bag" at bounding box center [521, 422] width 401 height 42
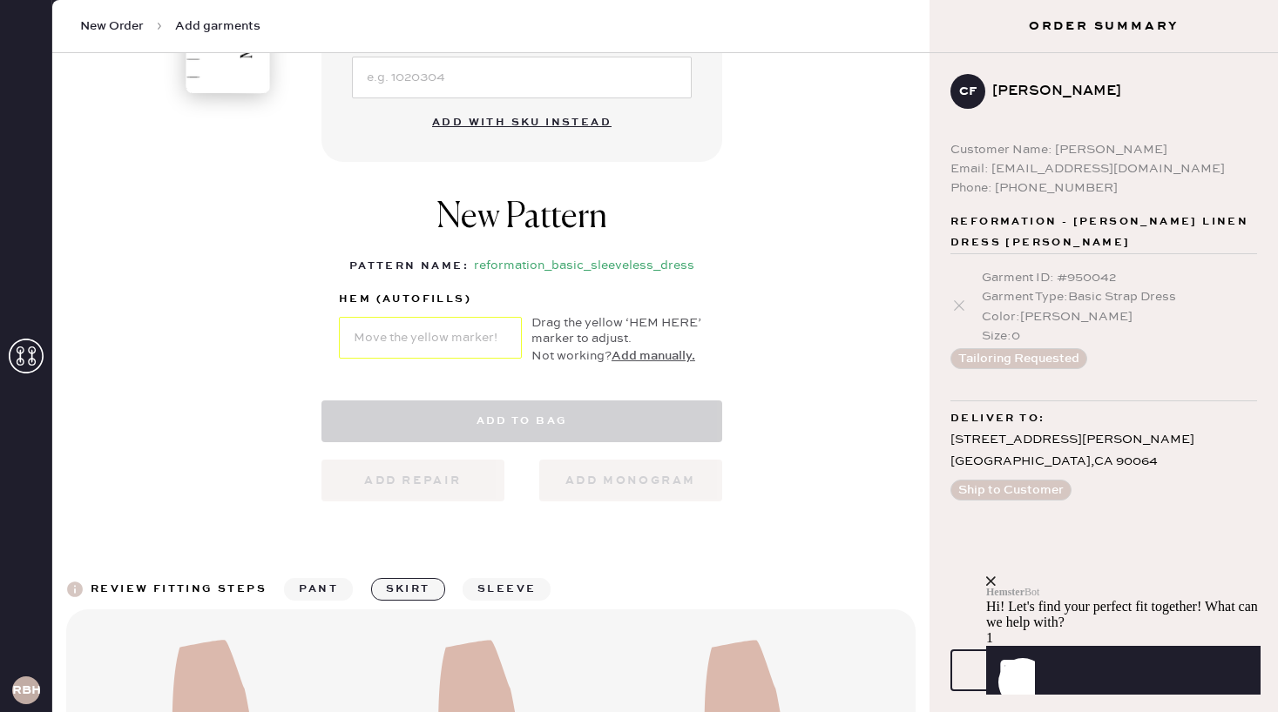
select select "7"
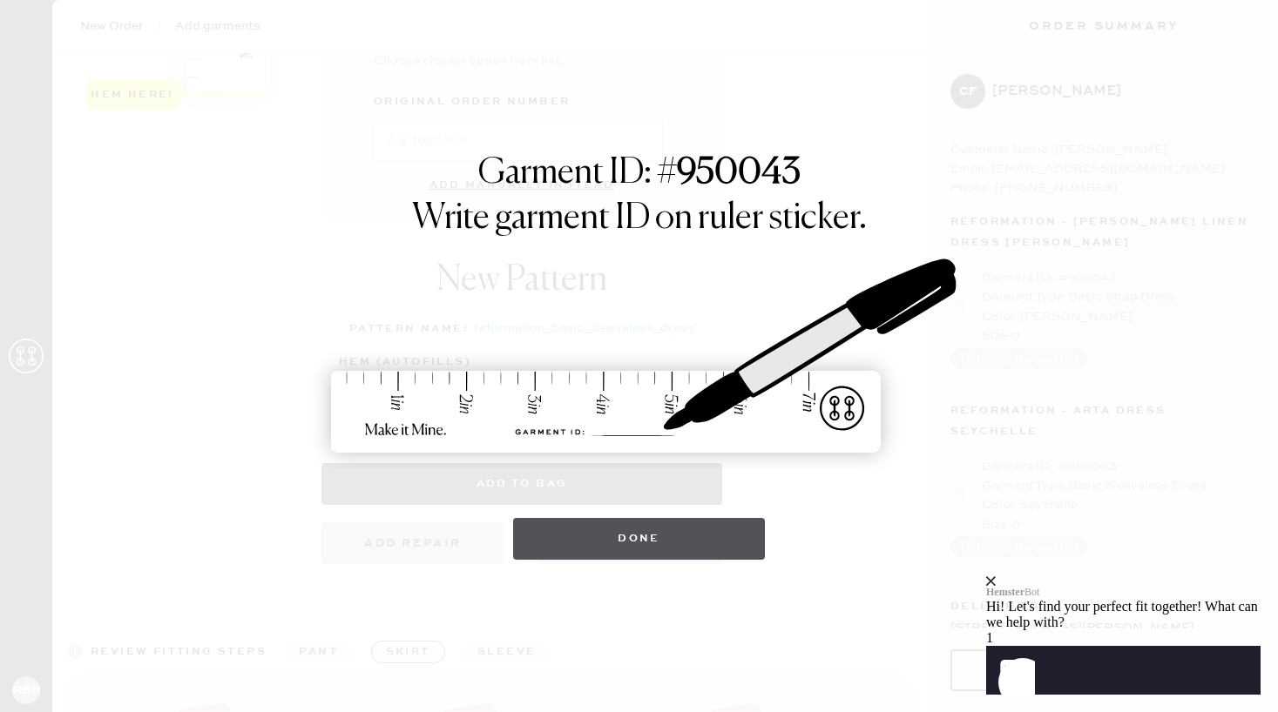
click at [610, 540] on button "Done" at bounding box center [639, 539] width 252 height 42
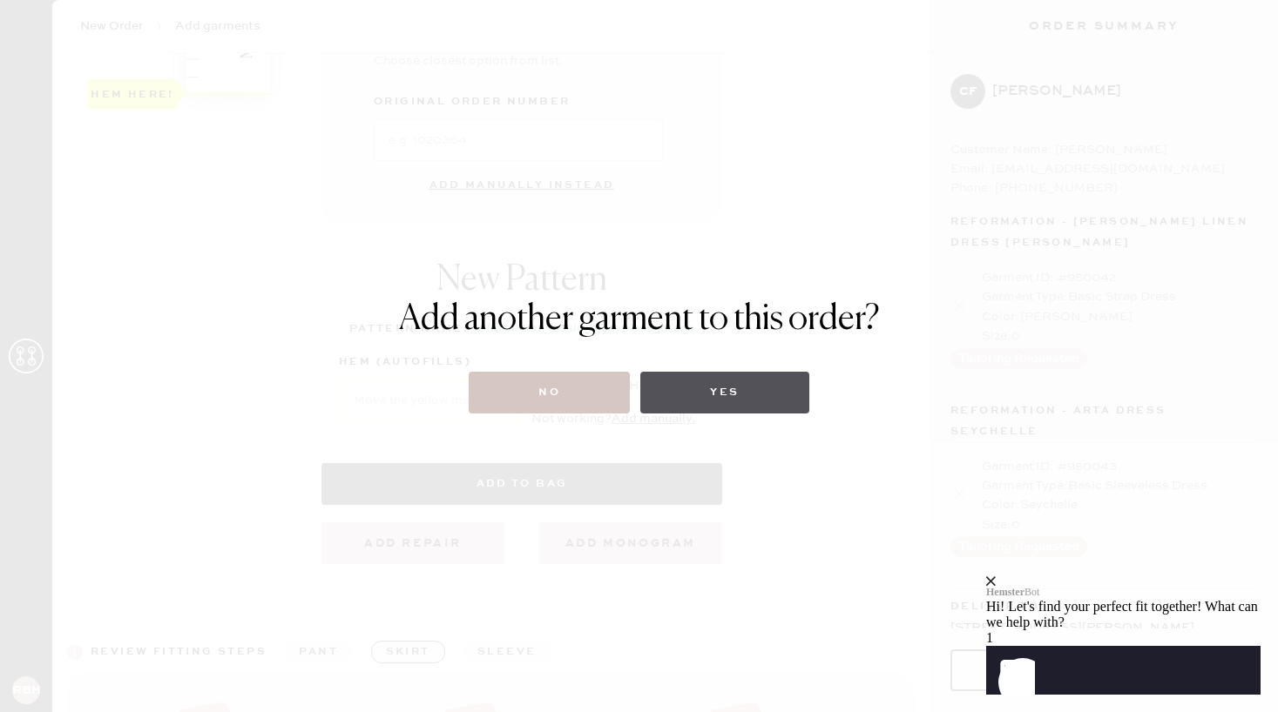
click at [706, 400] on button "Yes" at bounding box center [724, 393] width 168 height 42
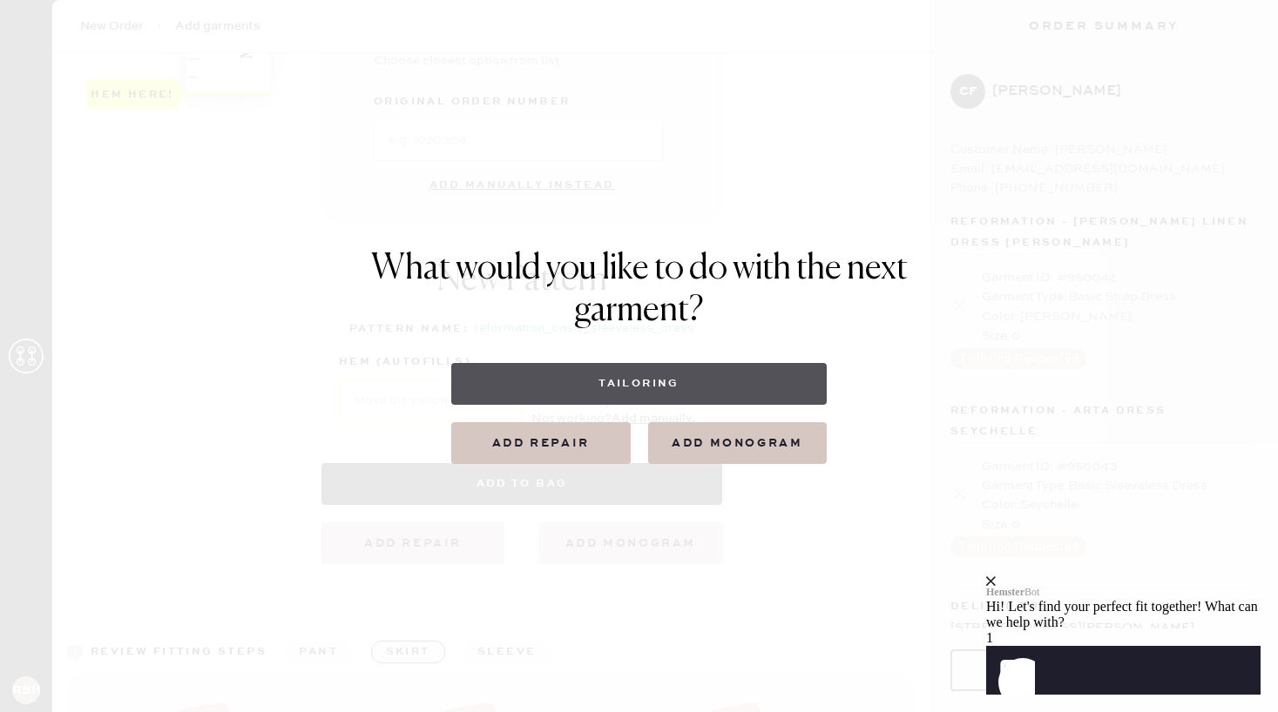
click at [595, 382] on button "Tailoring" at bounding box center [638, 384] width 375 height 42
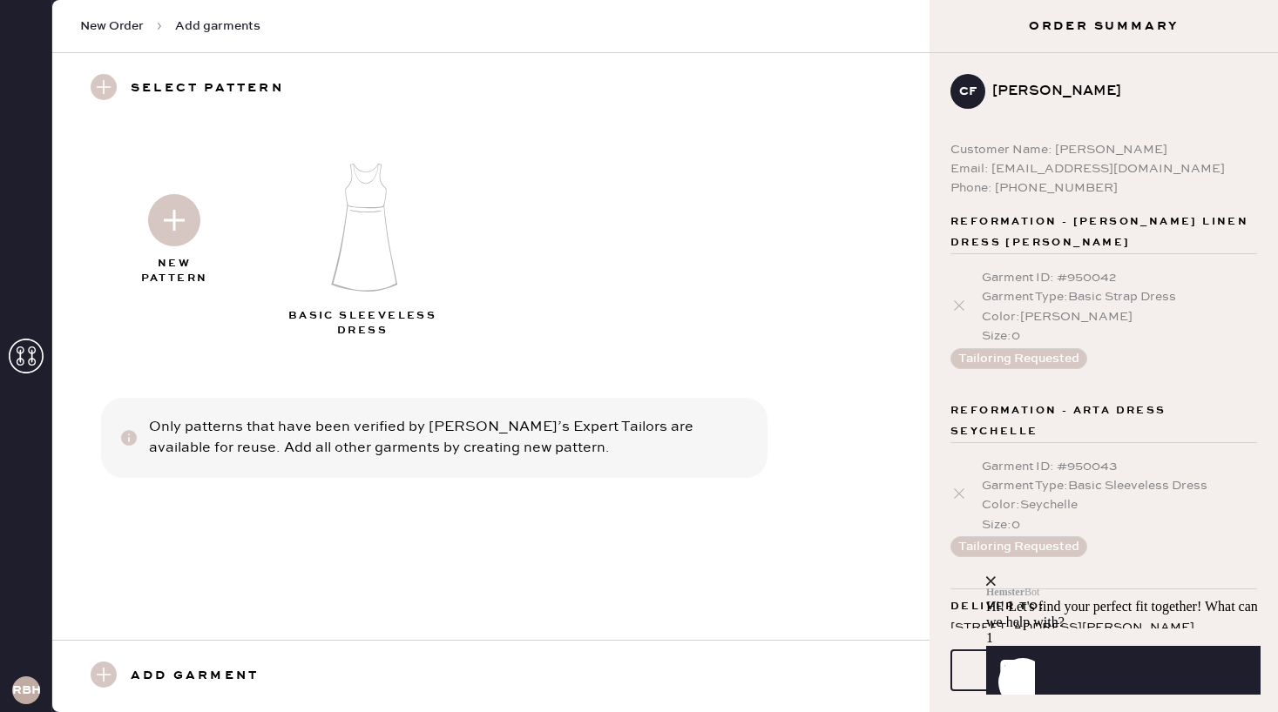
click at [158, 228] on img at bounding box center [174, 220] width 52 height 52
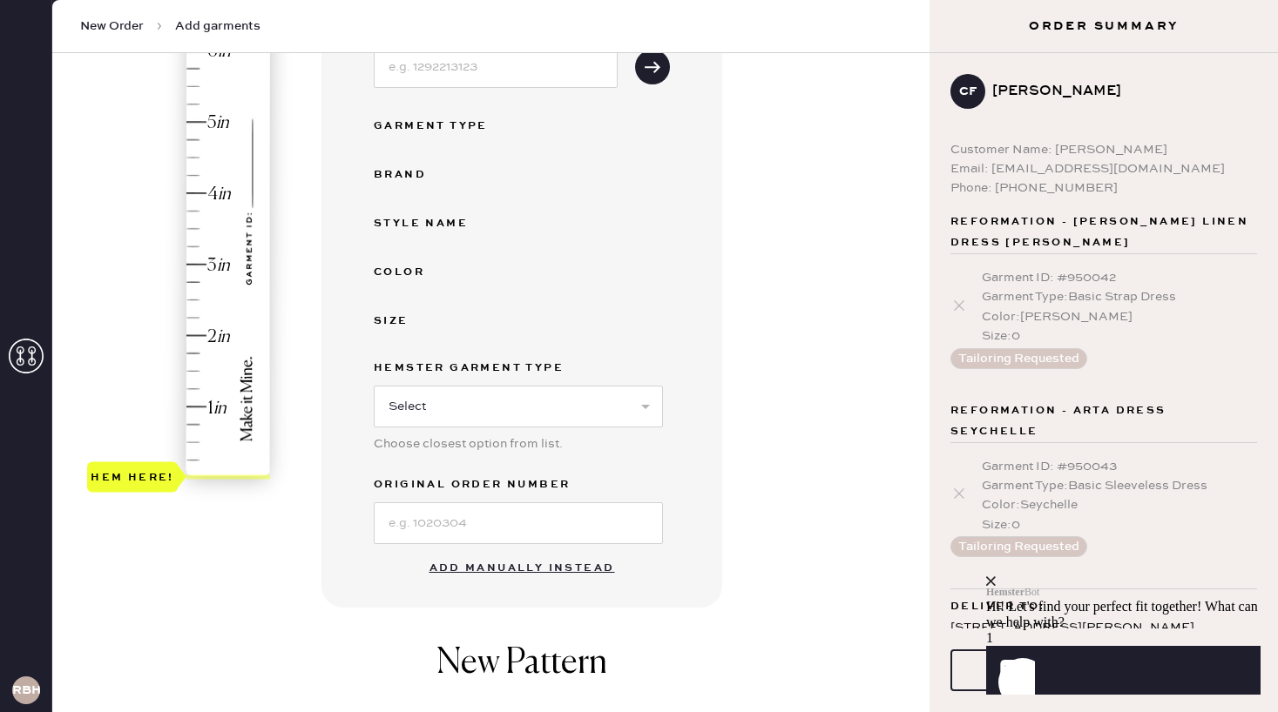
scroll to position [337, 0]
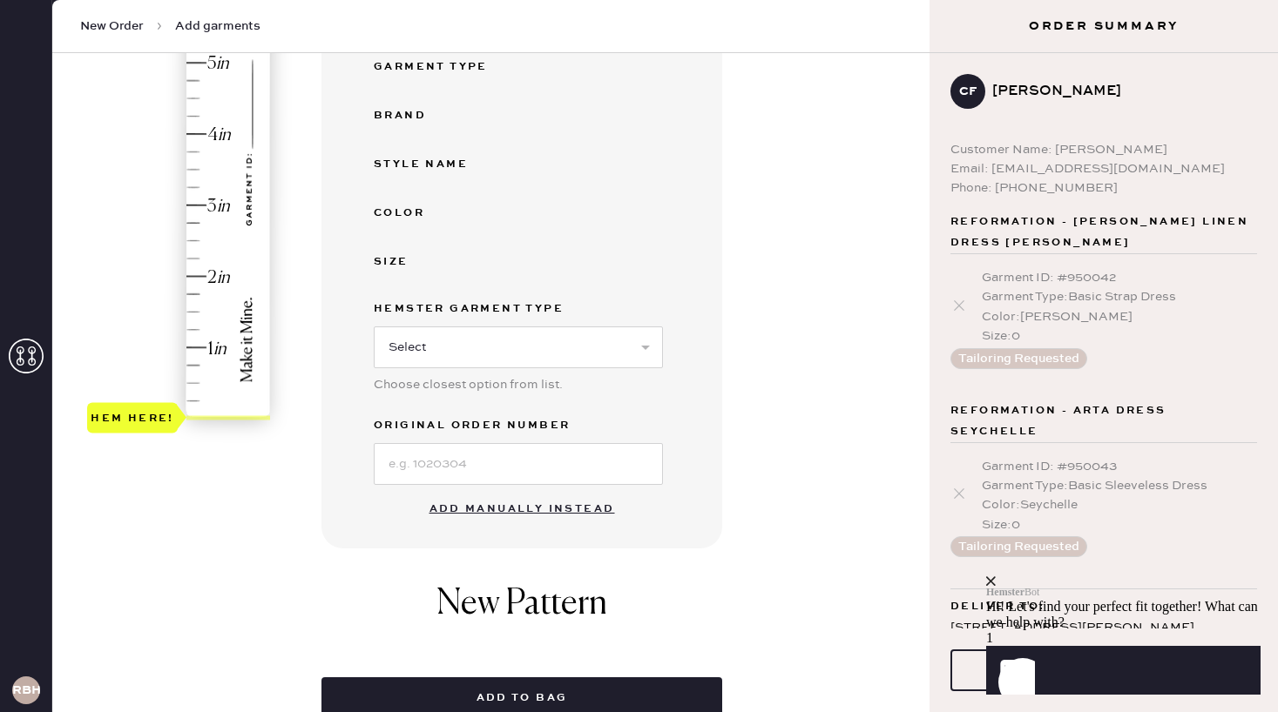
click at [453, 508] on button "Add manually instead" at bounding box center [522, 509] width 206 height 35
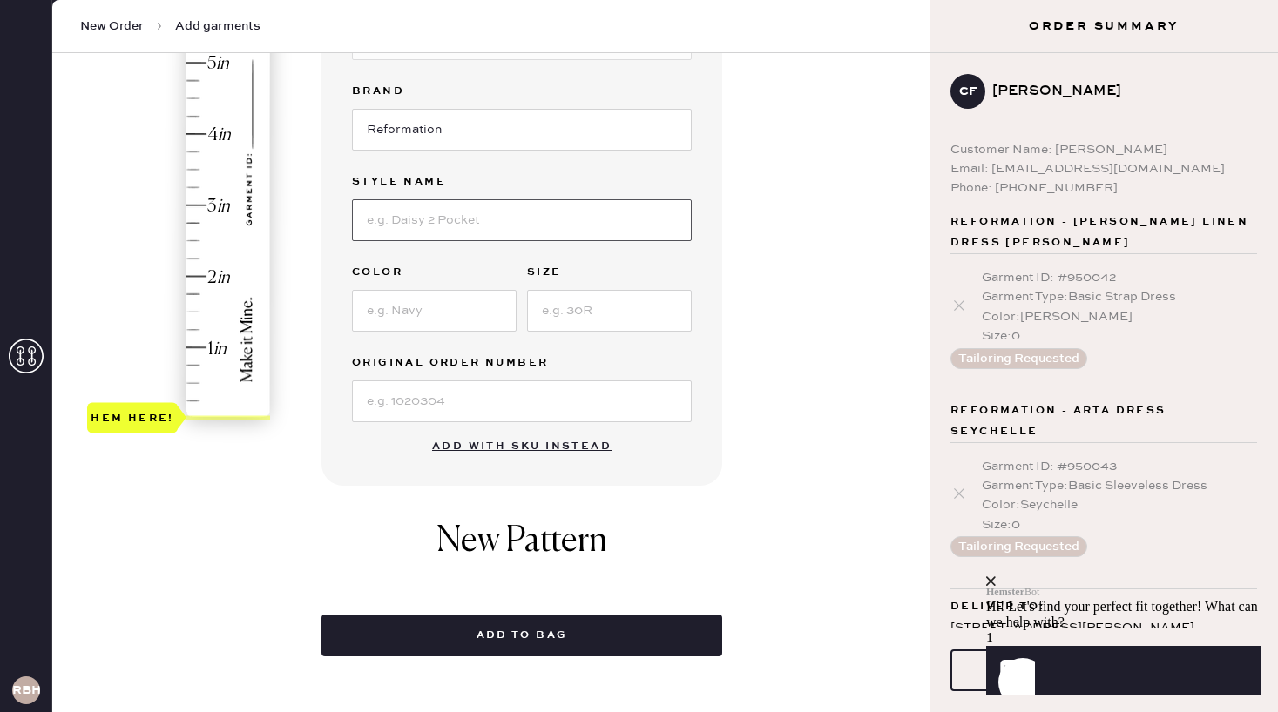
click at [378, 222] on input at bounding box center [522, 220] width 340 height 42
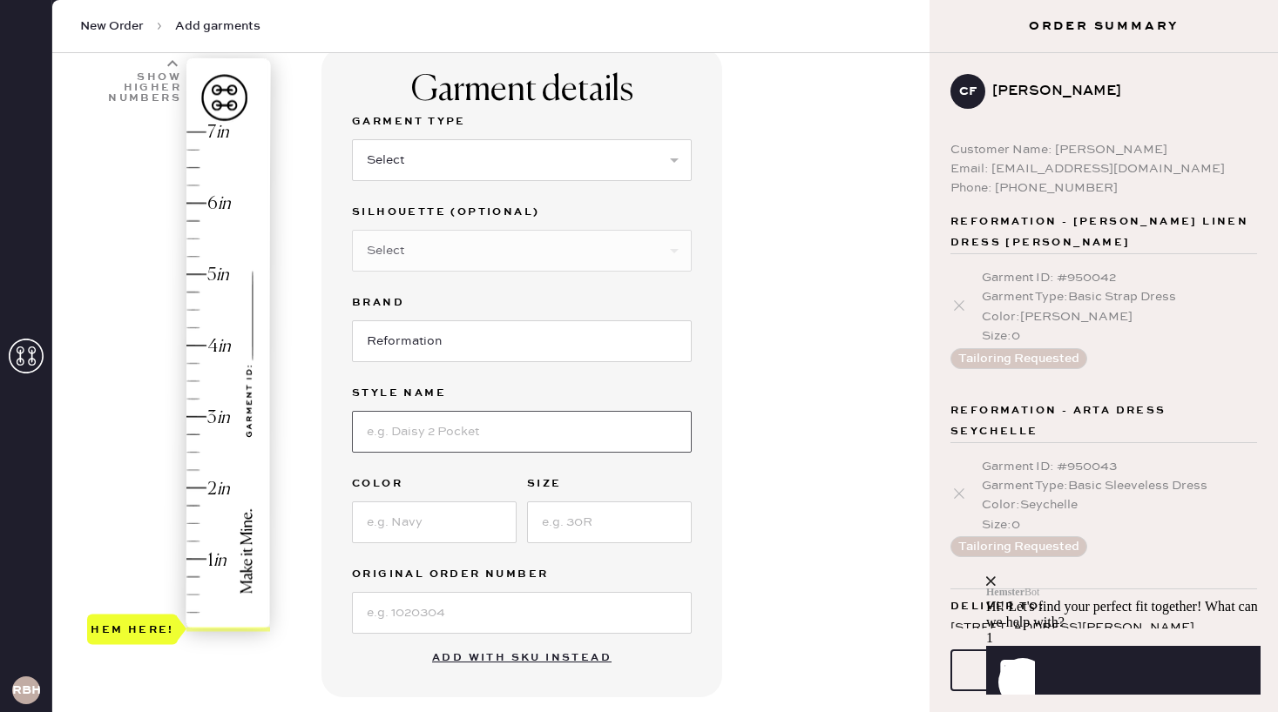
scroll to position [100, 0]
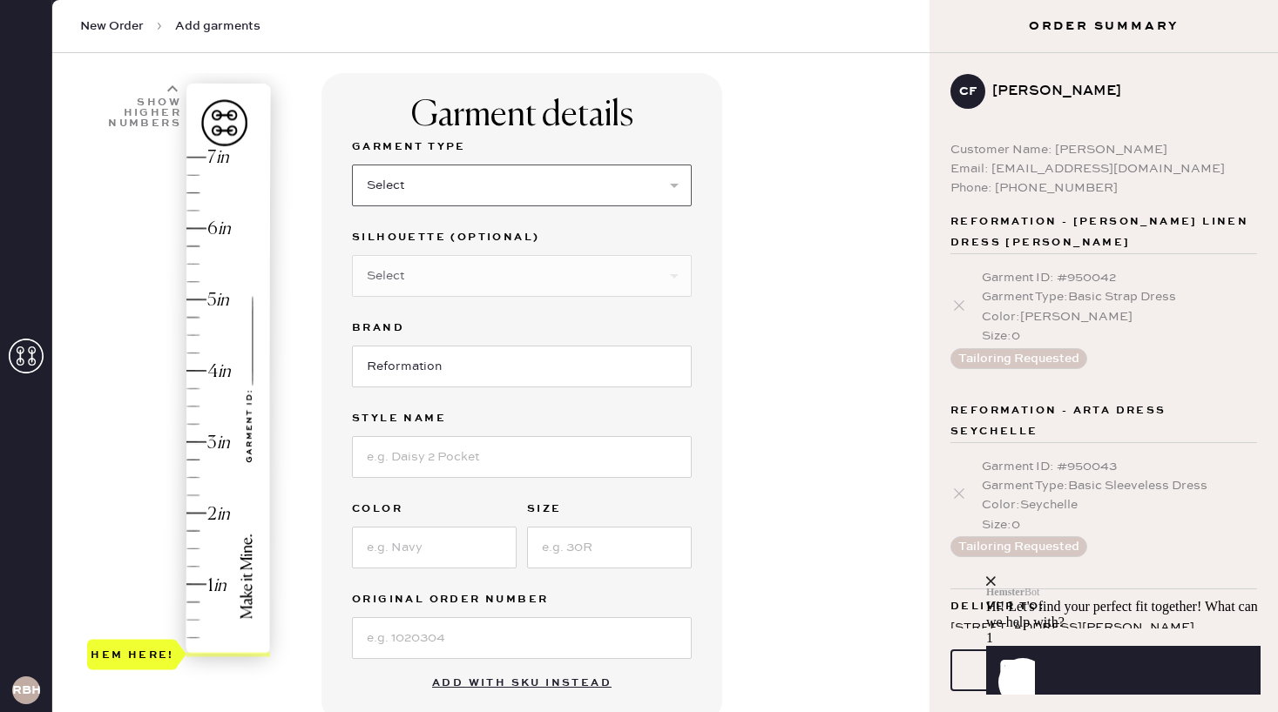
click at [391, 177] on select "Select Basic Skirt Jeans Leggings Pants Shorts Basic Sleeved Dress Basic Sleeve…" at bounding box center [522, 186] width 340 height 42
select select "6"
click at [352, 165] on select "Select Basic Skirt Jeans Leggings Pants Shorts Basic Sleeved Dress Basic Sleeve…" at bounding box center [522, 186] width 340 height 42
click at [377, 284] on select "Select Maxi Dress Midi Dress Mini Dress Other" at bounding box center [522, 276] width 340 height 42
select select "39"
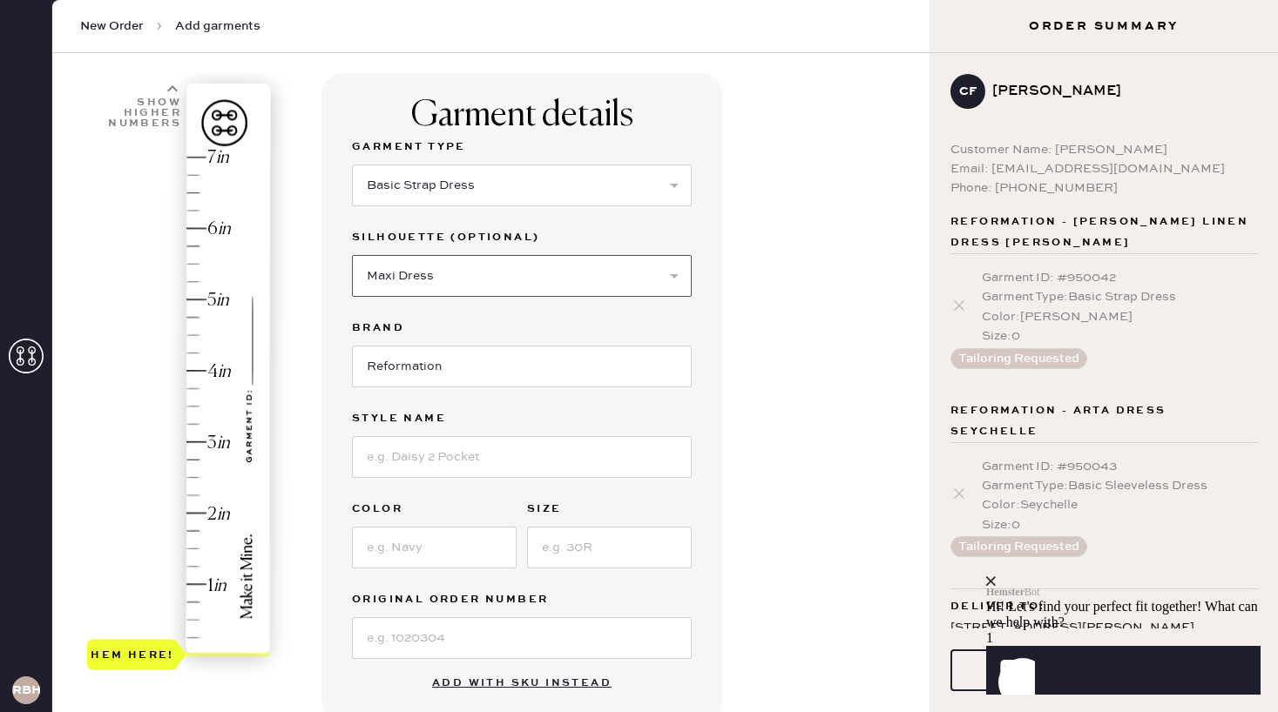
click at [352, 255] on select "Select Maxi Dress Midi Dress Mini Dress Other" at bounding box center [522, 276] width 340 height 42
click at [377, 458] on input at bounding box center [522, 457] width 340 height 42
type input "D"
type input "[PERSON_NAME] Dress"
click at [384, 544] on input at bounding box center [434, 548] width 165 height 42
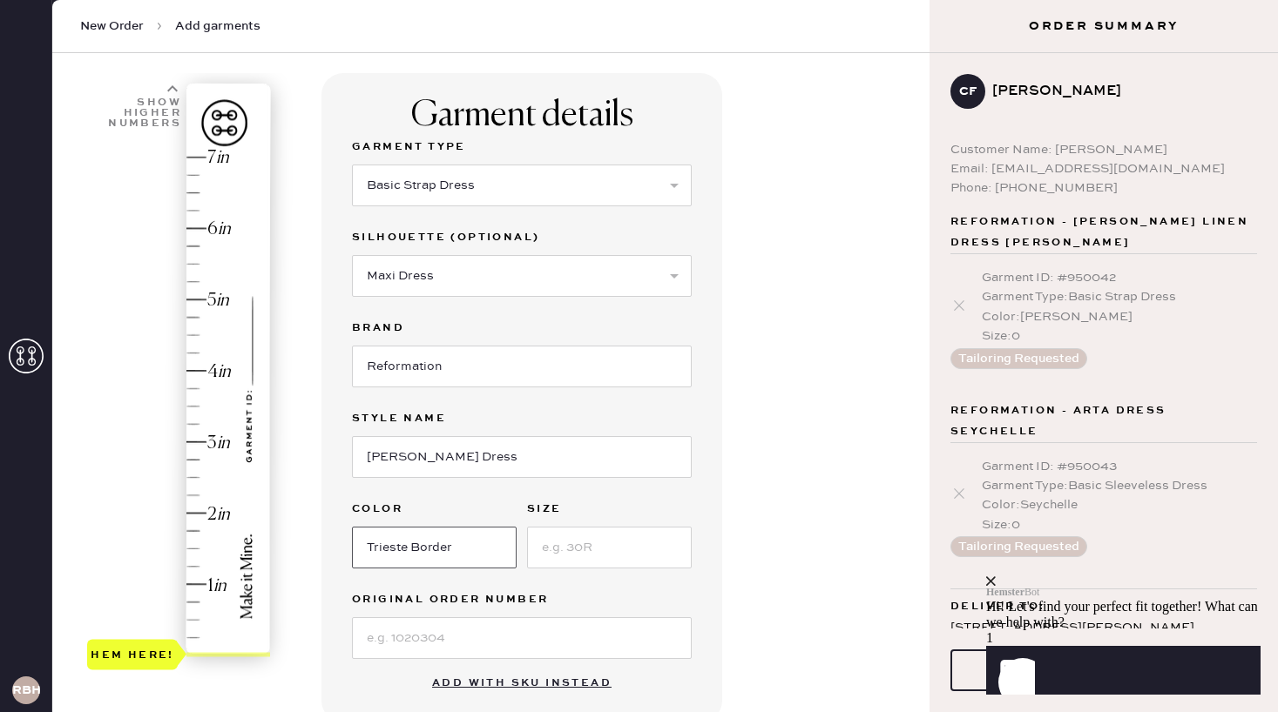
type input "Trieste Border"
click at [583, 544] on input at bounding box center [609, 548] width 165 height 42
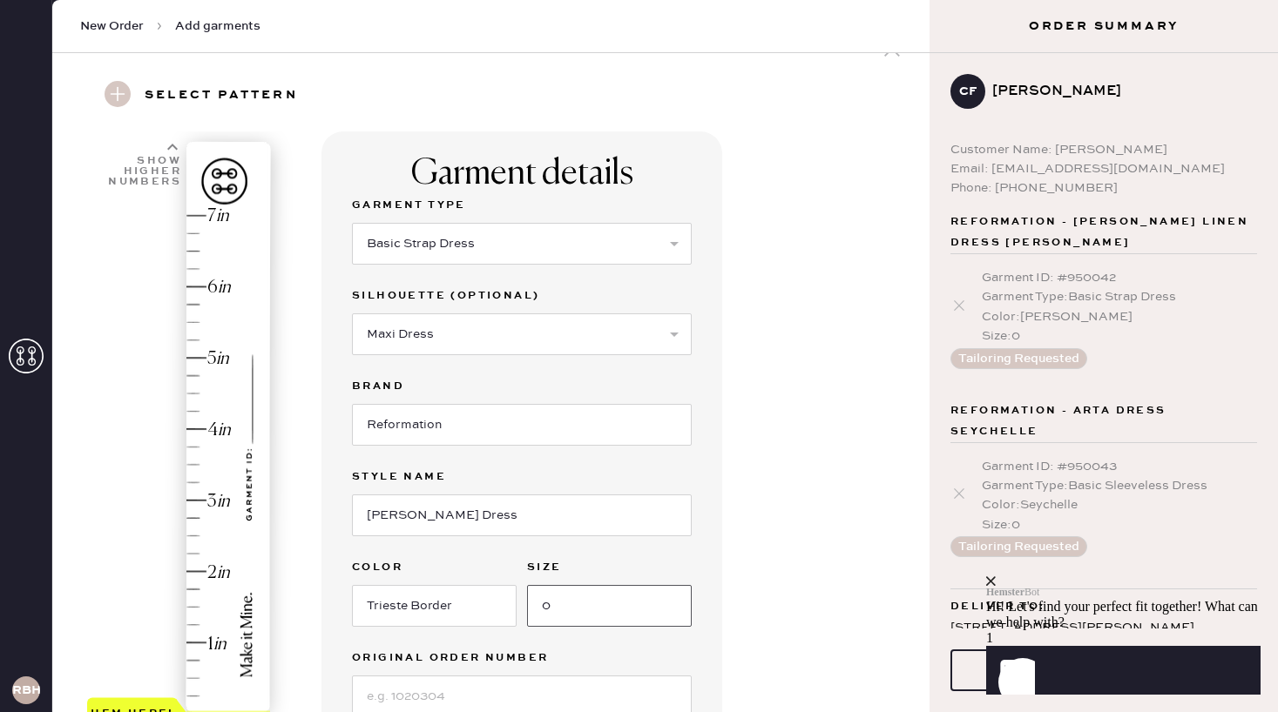
scroll to position [0, 0]
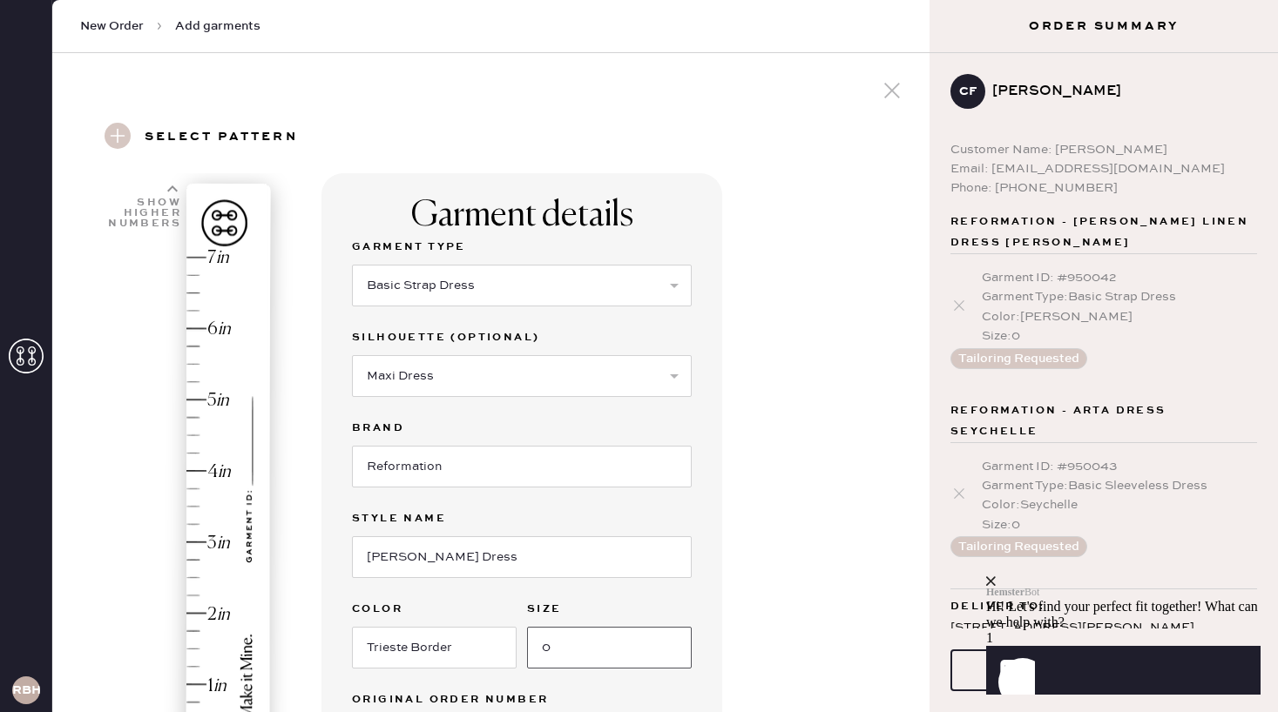
type input "0"
click at [172, 185] on icon at bounding box center [172, 189] width 10 height 10
click at [171, 185] on icon at bounding box center [172, 189] width 10 height 10
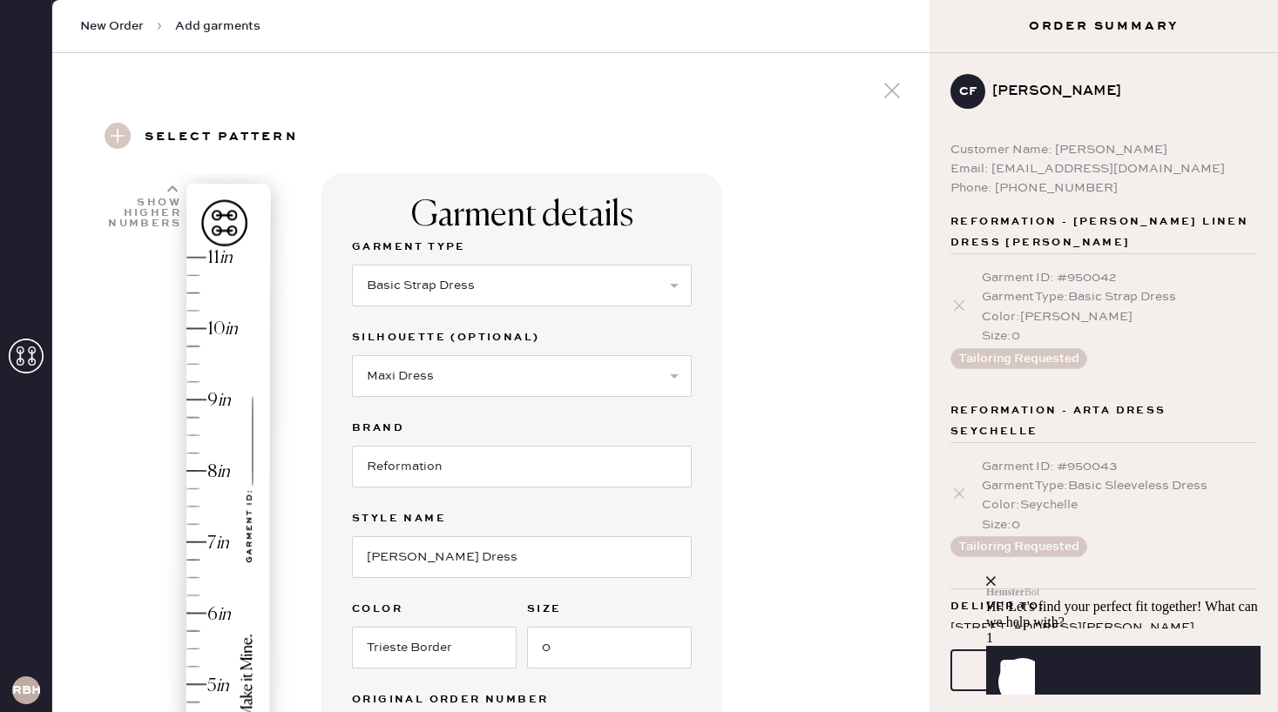
click at [171, 185] on icon at bounding box center [172, 189] width 10 height 10
click at [169, 186] on icon at bounding box center [172, 189] width 10 height 10
type input "14.5"
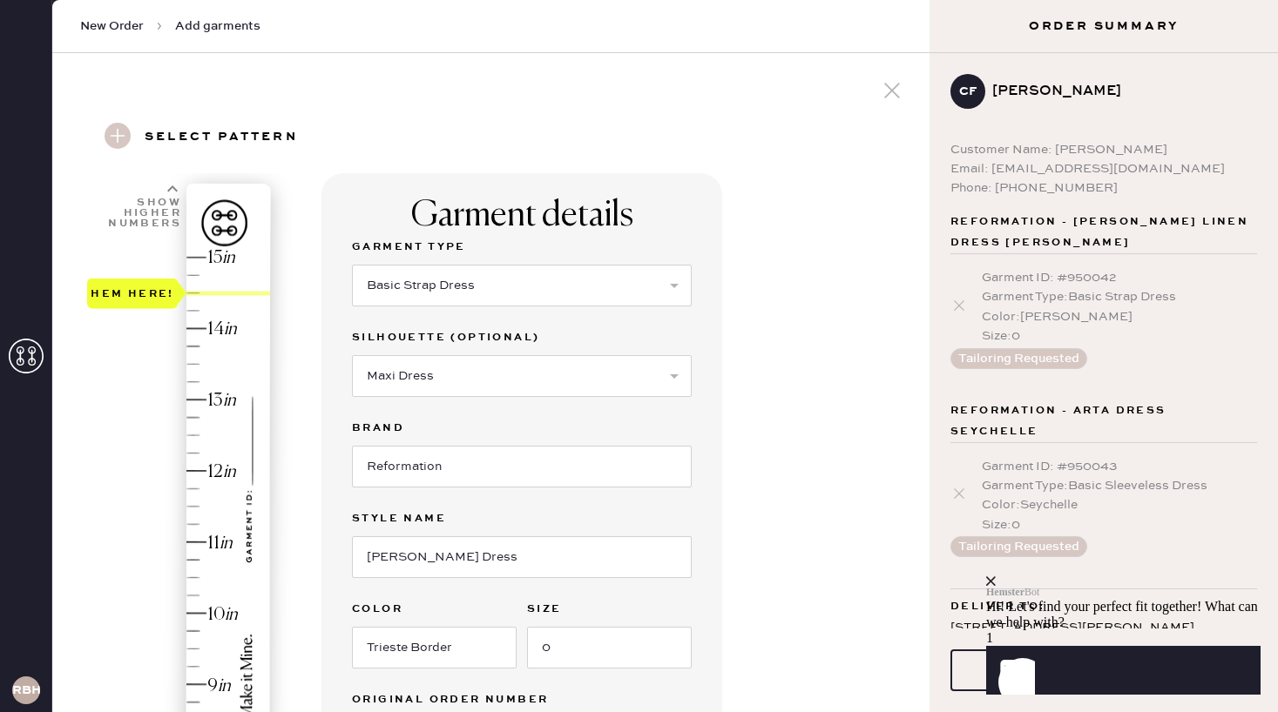
click at [195, 293] on div "Hem here!" at bounding box center [179, 507] width 185 height 514
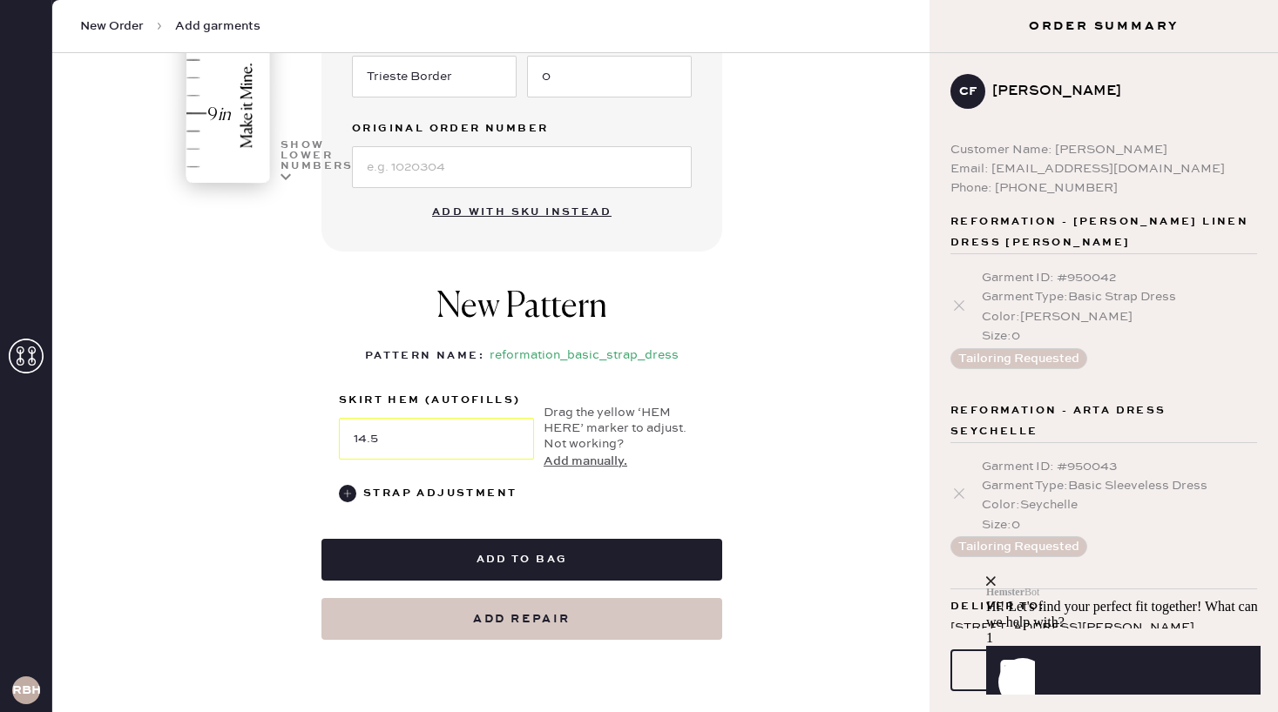
scroll to position [573, 0]
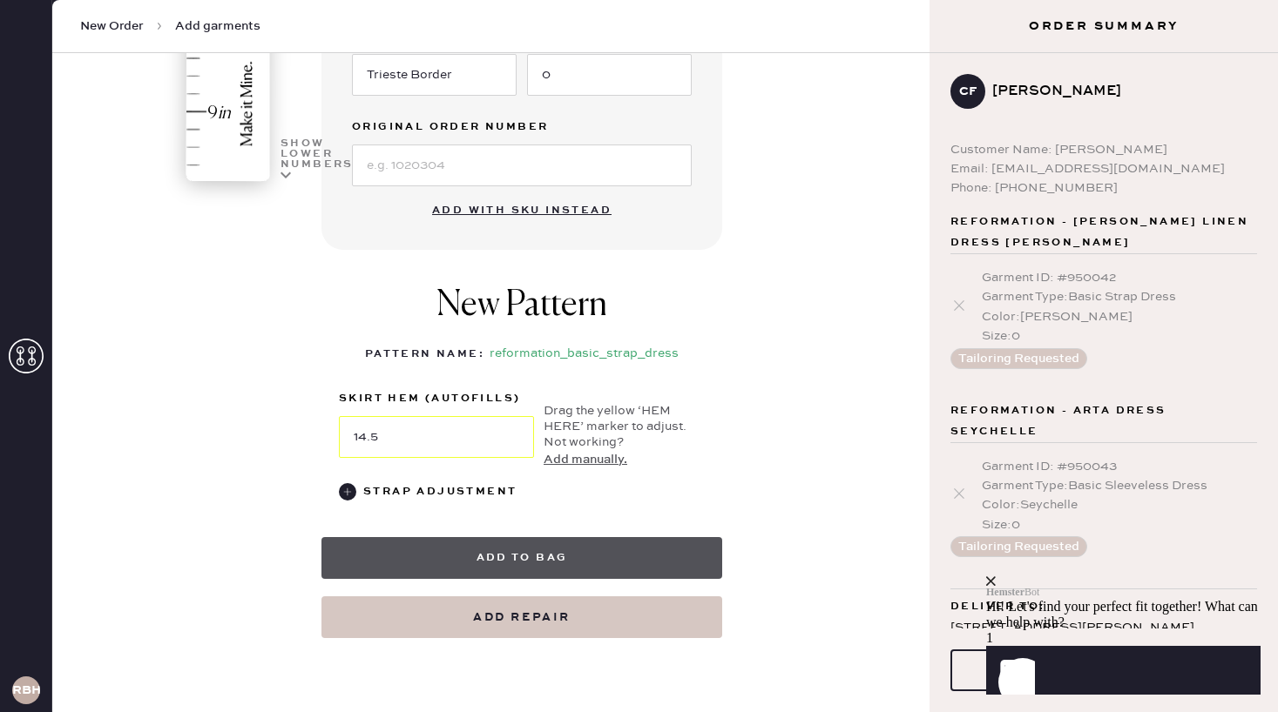
click at [428, 553] on button "Add to bag" at bounding box center [521, 558] width 401 height 42
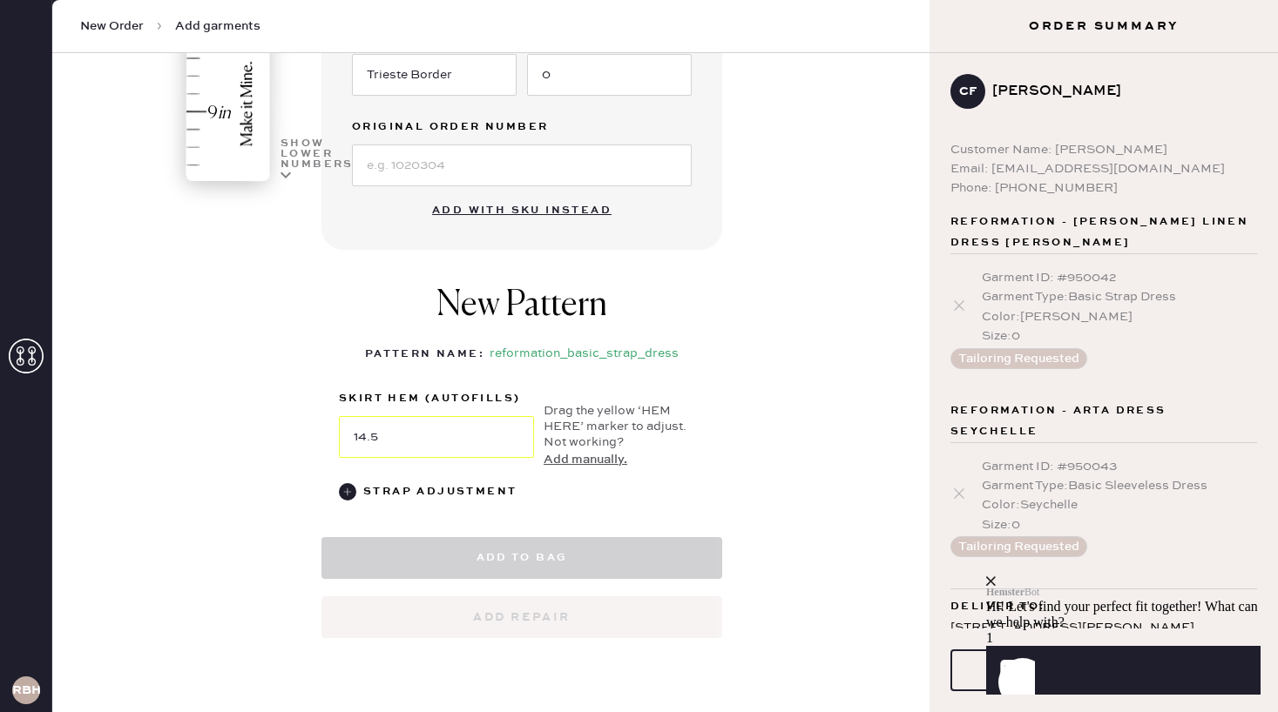
select select "6"
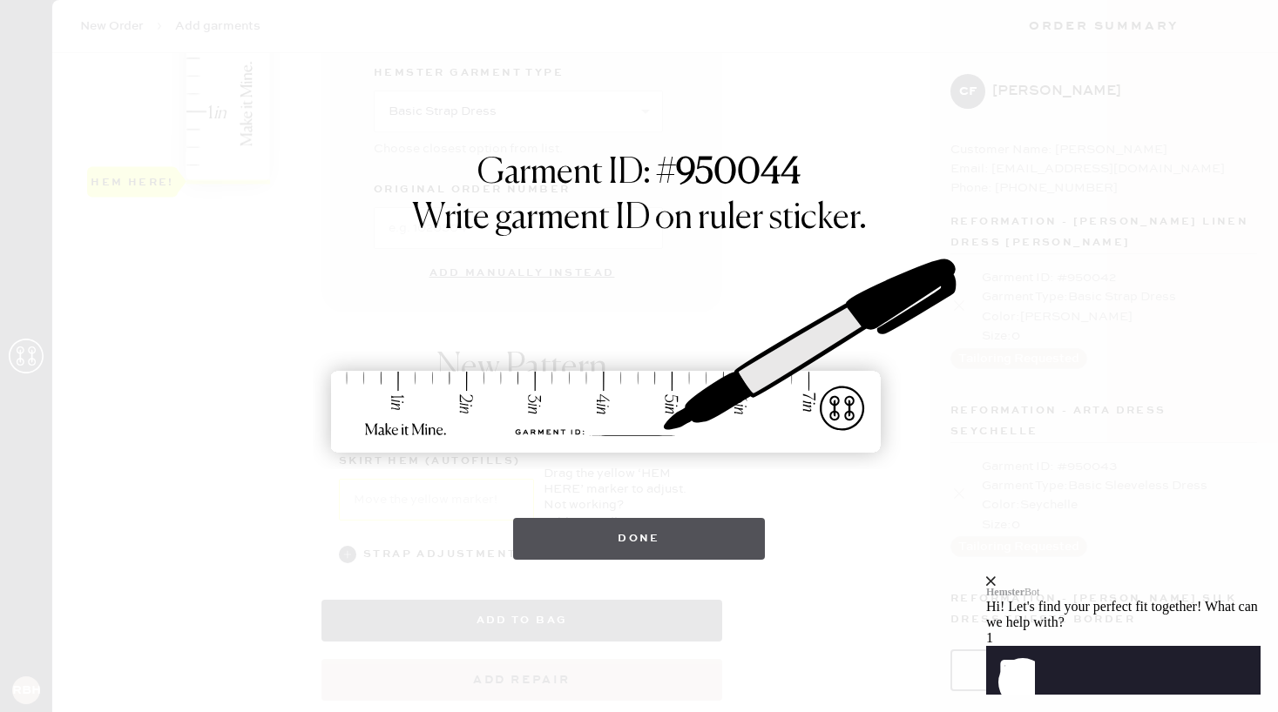
click at [672, 548] on button "Done" at bounding box center [639, 539] width 252 height 42
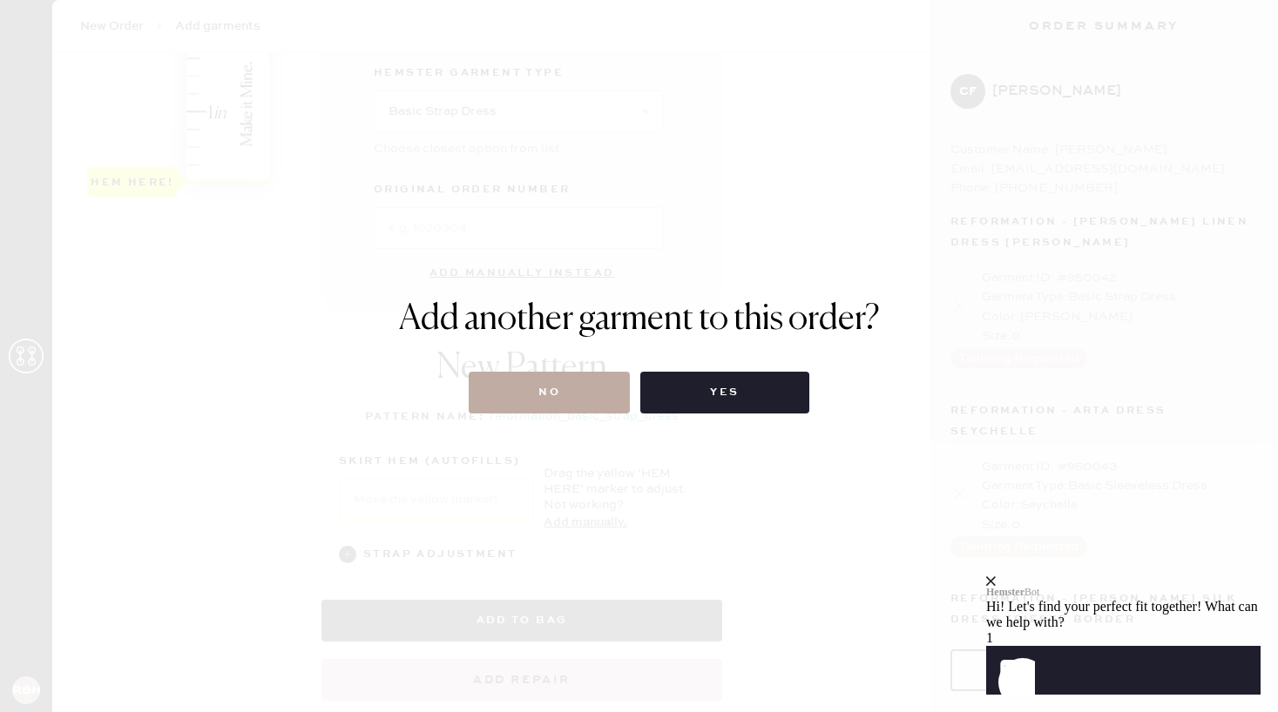
click at [564, 387] on button "No" at bounding box center [549, 393] width 161 height 42
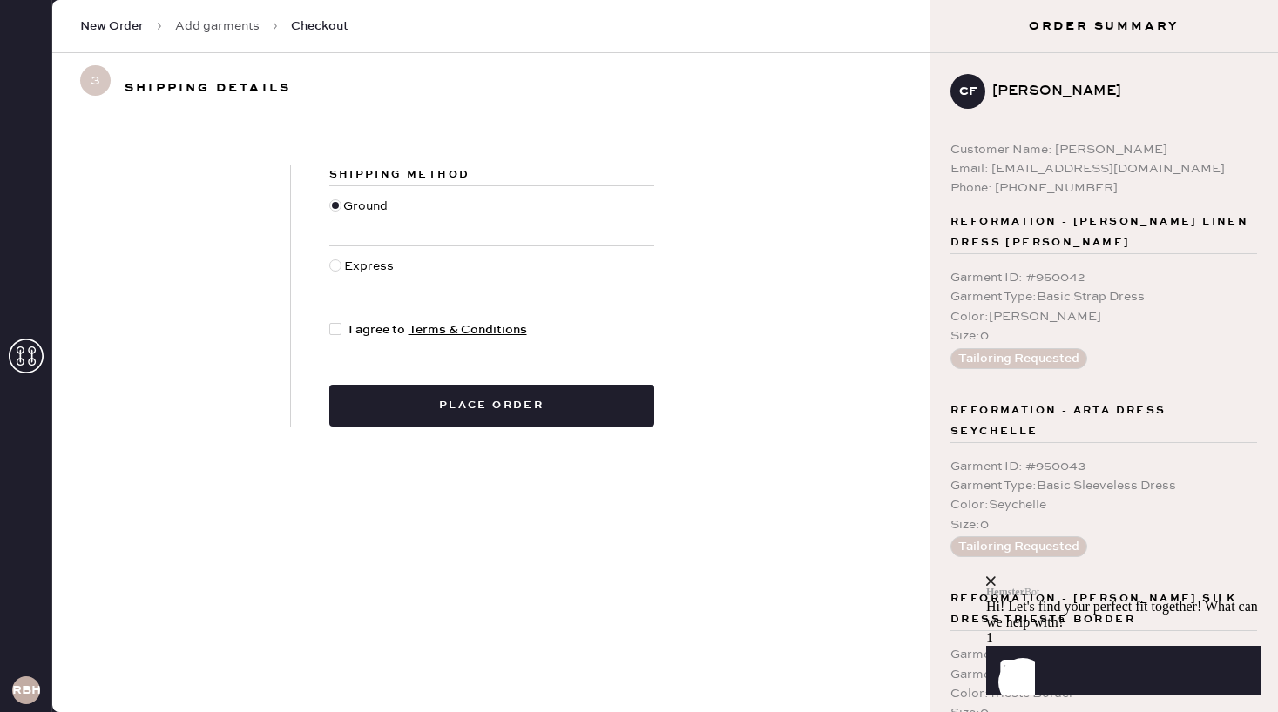
click at [338, 334] on div at bounding box center [335, 329] width 12 height 12
click at [330, 321] on input "I agree to Terms & Conditions" at bounding box center [329, 320] width 1 height 1
checkbox input "true"
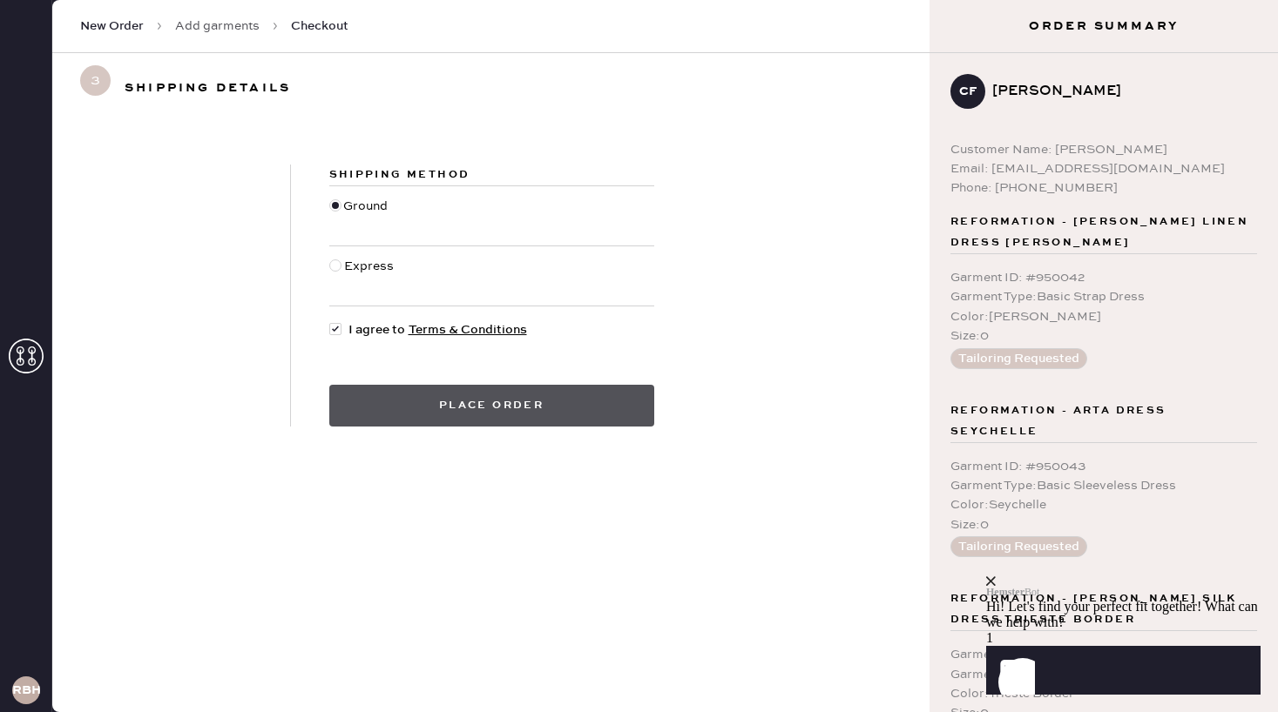
click at [382, 408] on button "Place order" at bounding box center [491, 406] width 325 height 42
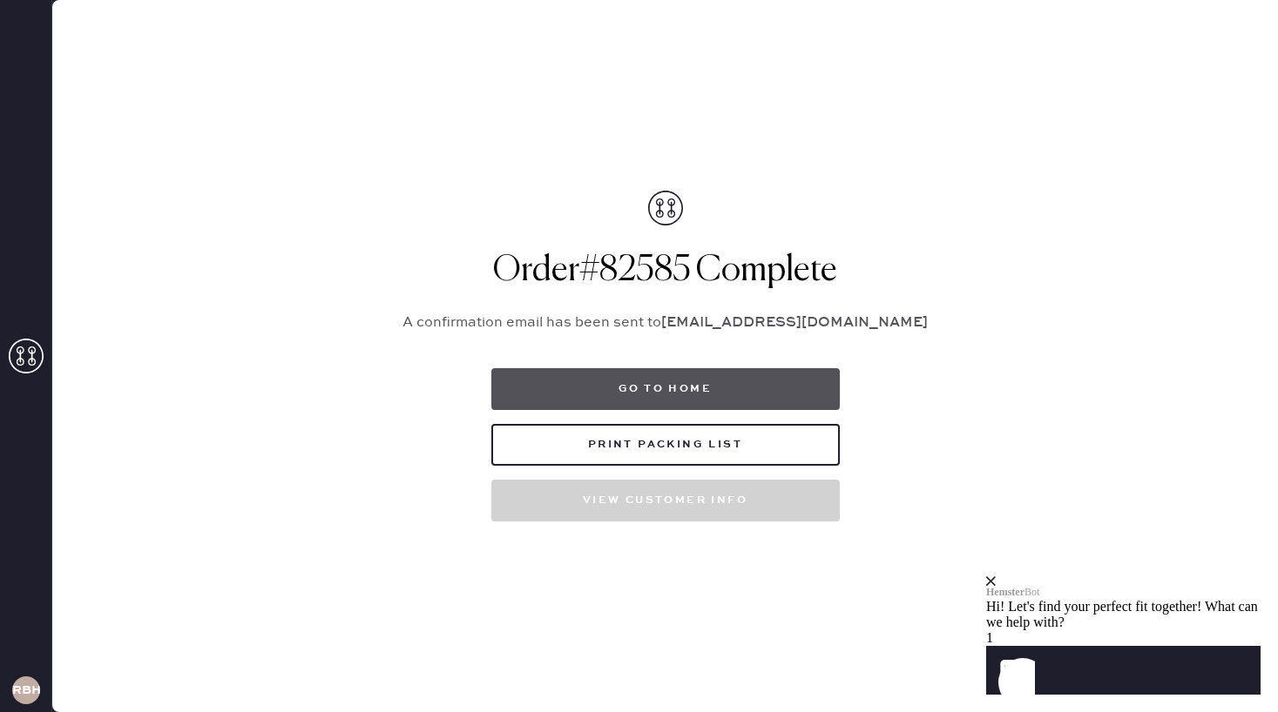
click at [634, 387] on button "Go to home" at bounding box center [665, 389] width 348 height 42
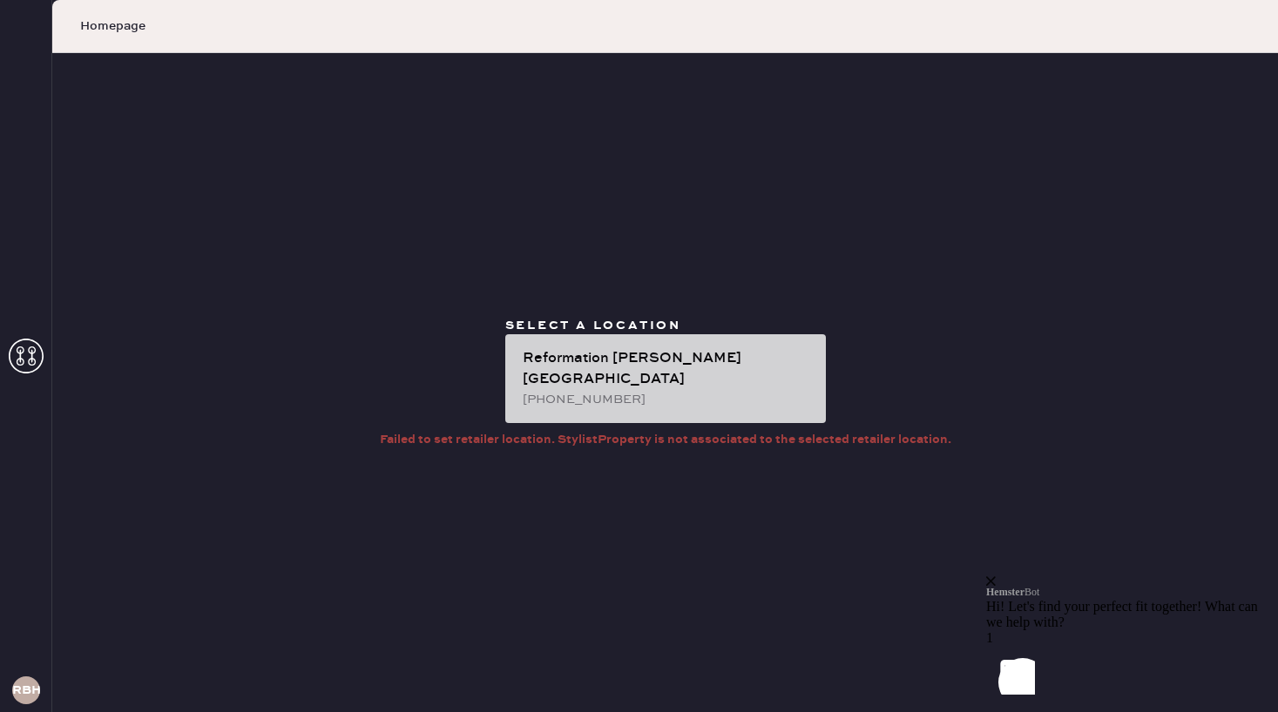
click at [638, 370] on div "Reformation [PERSON_NAME][GEOGRAPHIC_DATA]" at bounding box center [667, 369] width 289 height 42
